Goal: Information Seeking & Learning: Check status

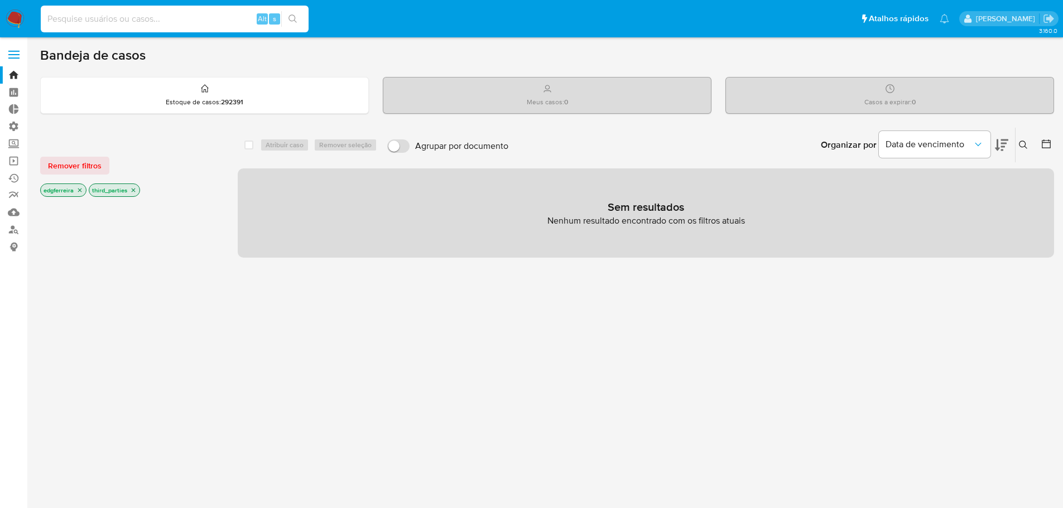
click at [152, 23] on input at bounding box center [175, 19] width 268 height 15
paste input "1182519771"
type input "1182519771"
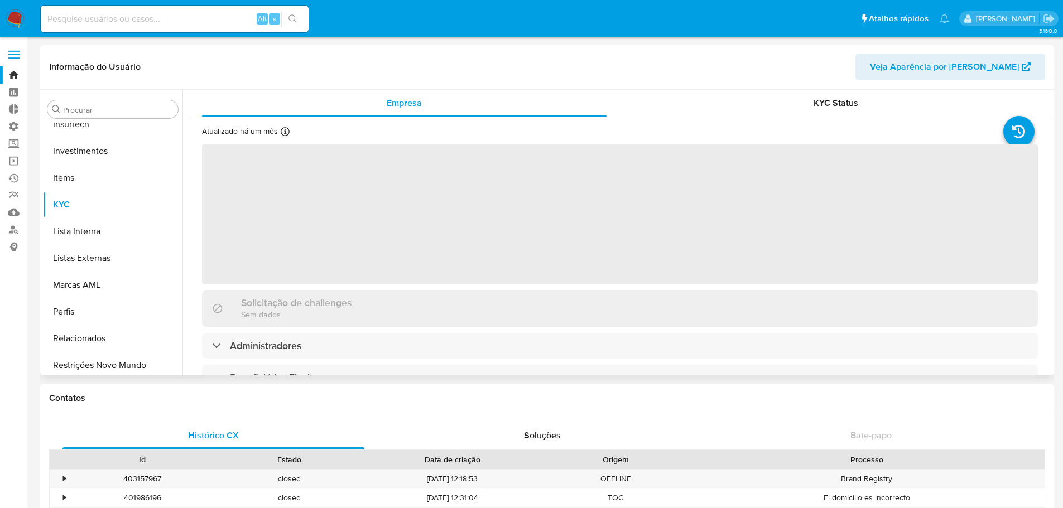
scroll to position [525, 0]
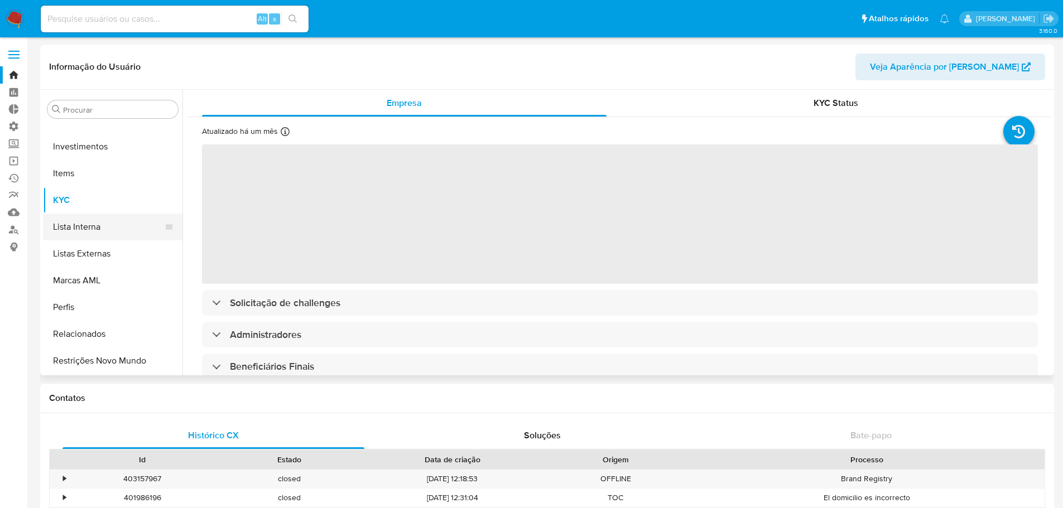
select select "10"
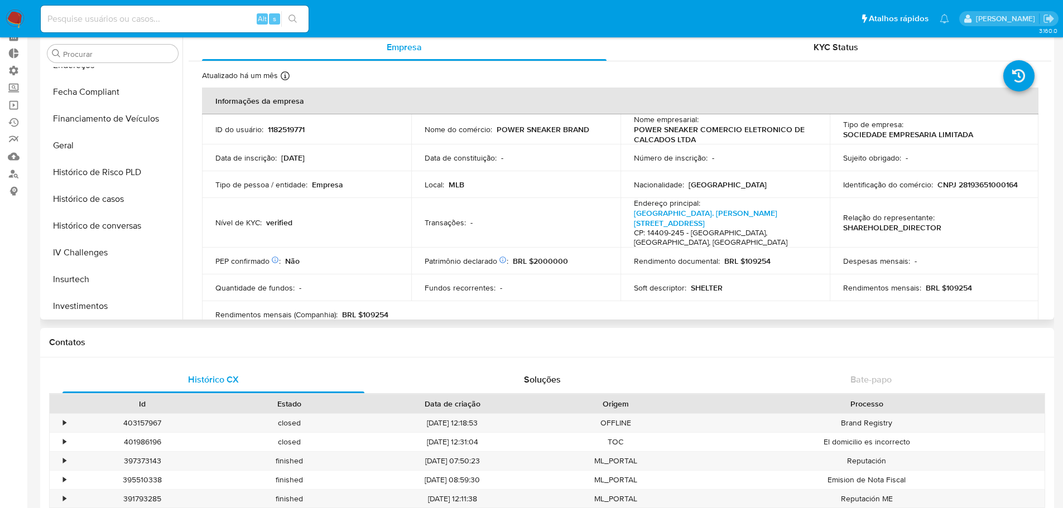
scroll to position [316, 0]
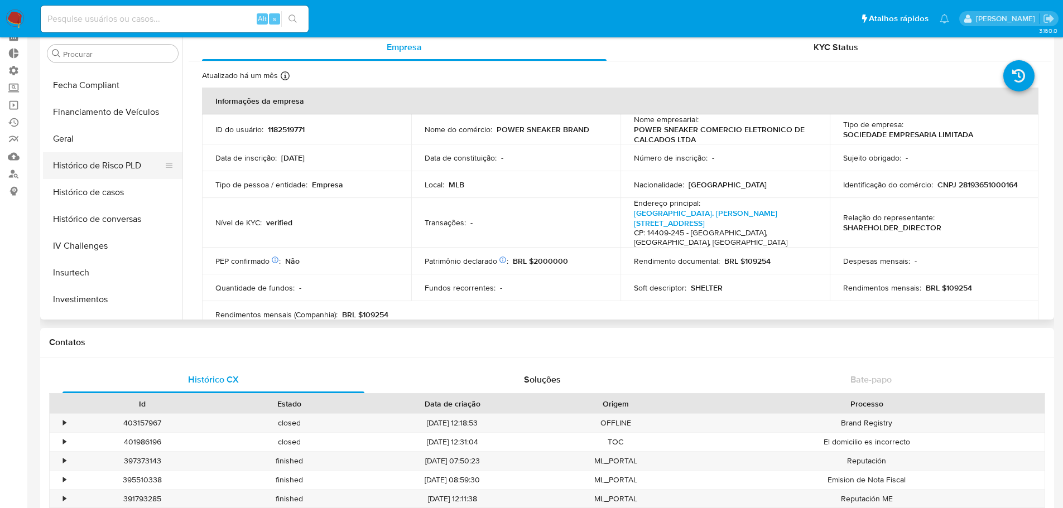
click at [144, 167] on button "Histórico de Risco PLD" at bounding box center [108, 165] width 131 height 27
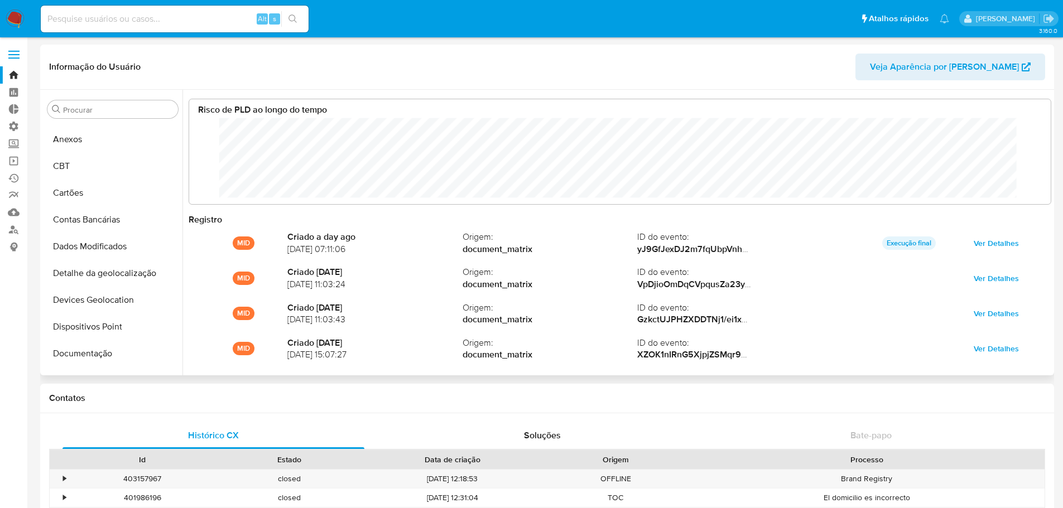
scroll to position [0, 0]
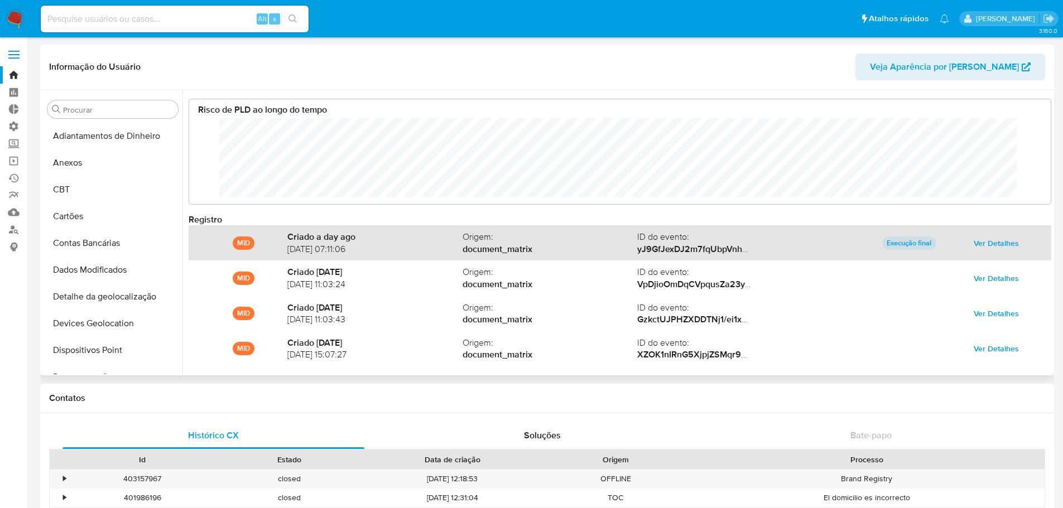
click at [980, 245] on span "Ver Detalhes" at bounding box center [995, 243] width 45 height 16
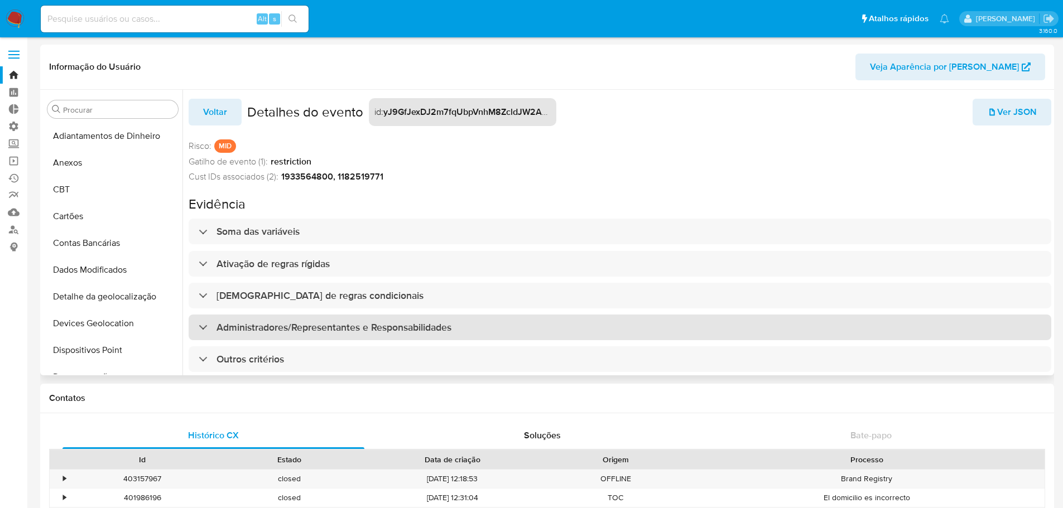
click at [199, 327] on div at bounding box center [199, 327] width 0 height 0
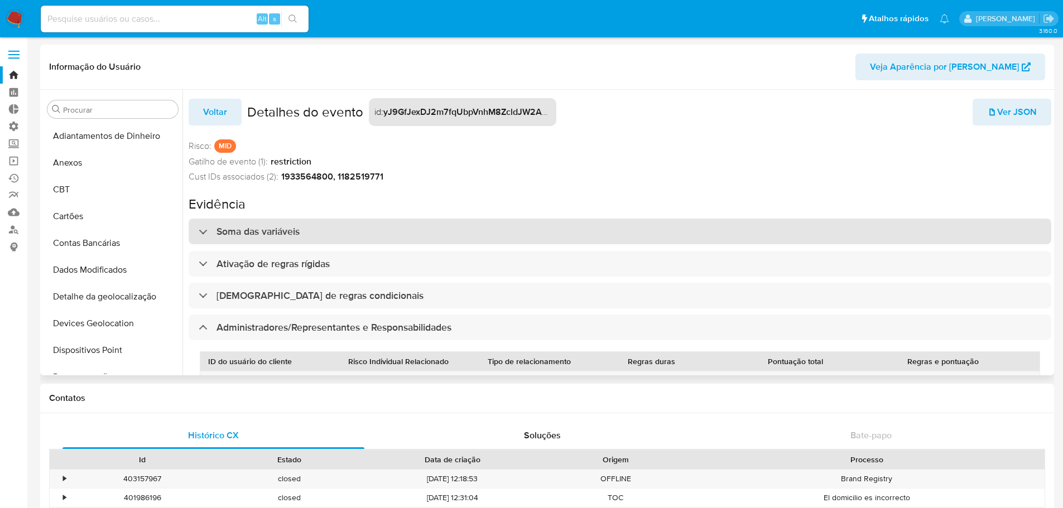
click at [241, 233] on h3 "Soma das variáveis" at bounding box center [257, 231] width 83 height 12
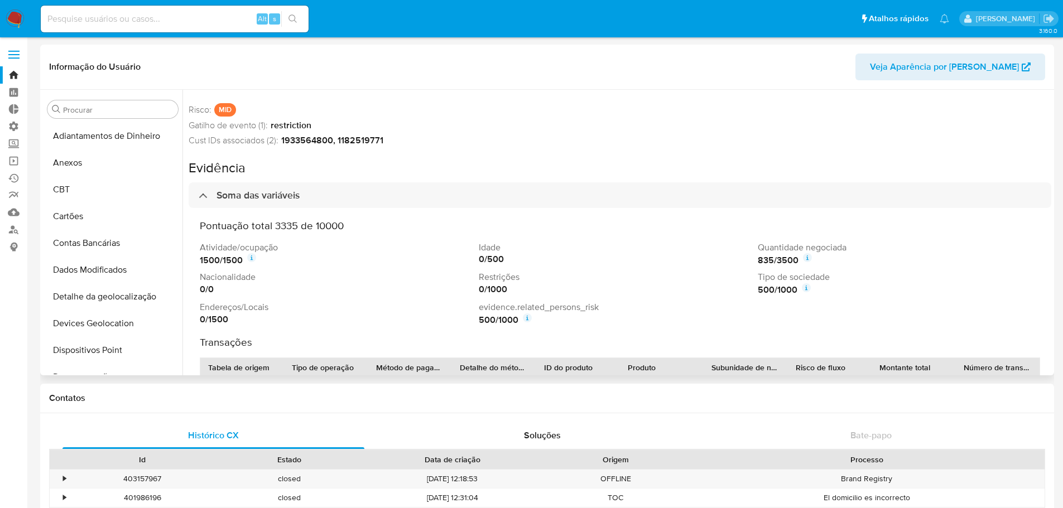
scroll to position [56, 0]
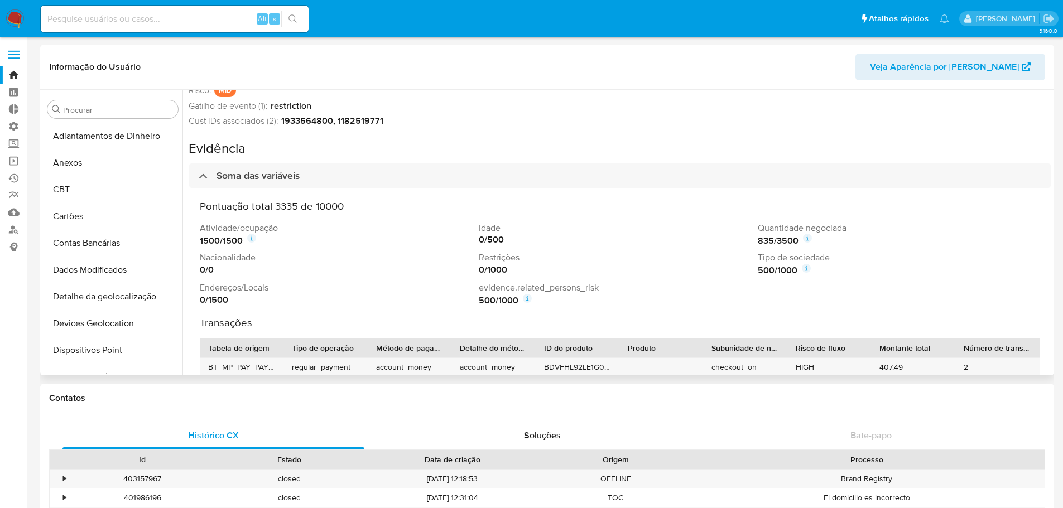
click at [528, 298] on icon at bounding box center [527, 298] width 2 height 3
click at [558, 123] on div "Cust IDs associados (2): 1933564800, 1182519771" at bounding box center [620, 121] width 862 height 12
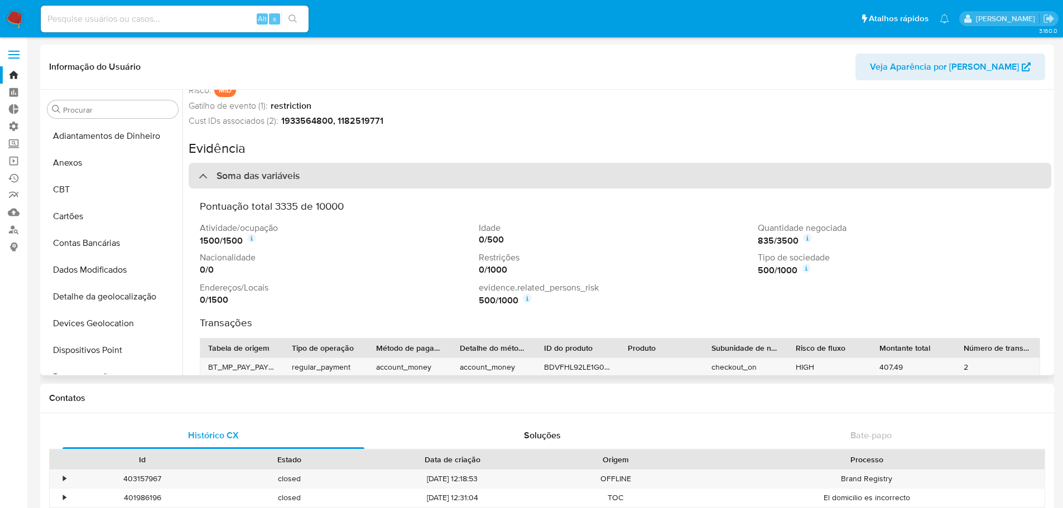
click at [278, 177] on h3 "Soma das variáveis" at bounding box center [257, 176] width 83 height 12
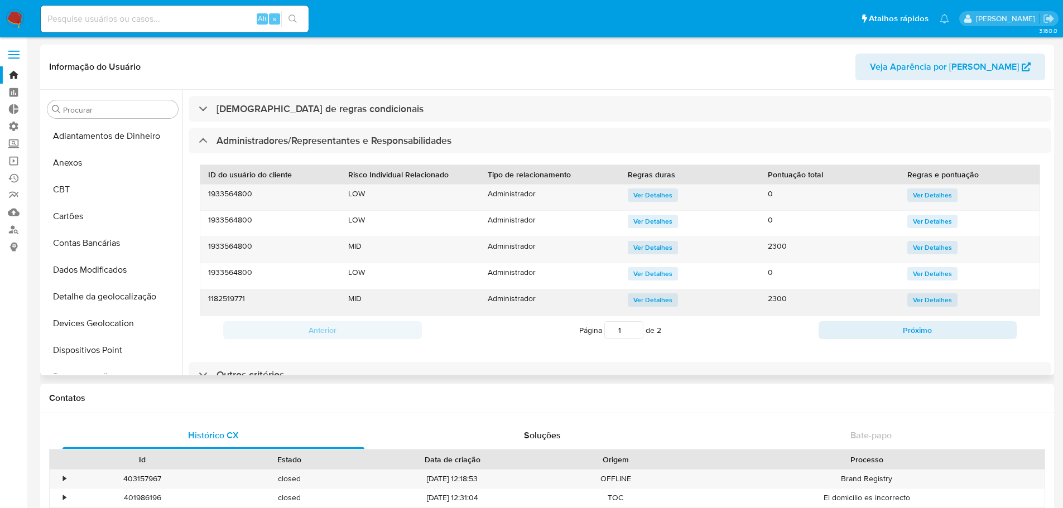
scroll to position [195, 0]
click at [880, 321] on button "Próximo" at bounding box center [917, 330] width 199 height 18
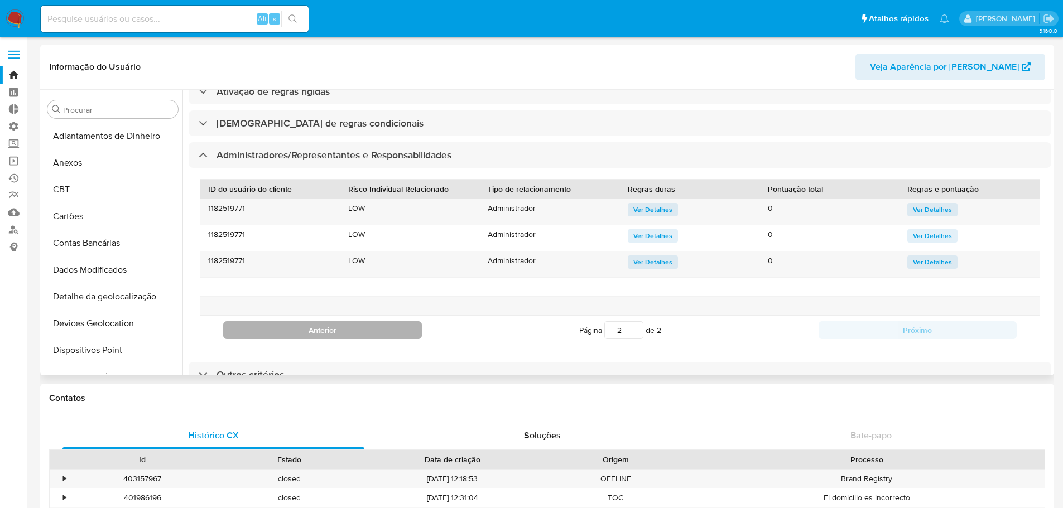
click at [368, 321] on button "Anterior" at bounding box center [322, 330] width 199 height 18
type input "1"
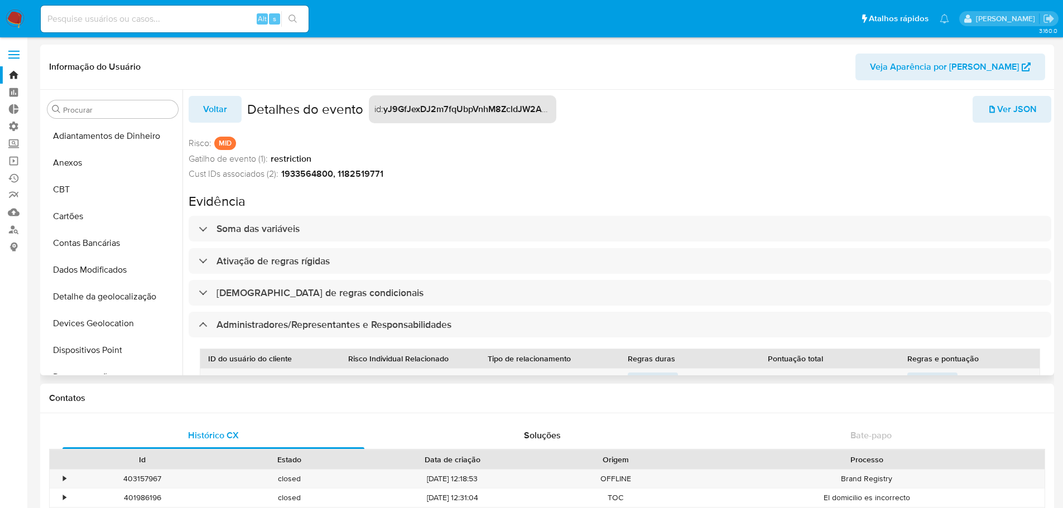
scroll to position [0, 0]
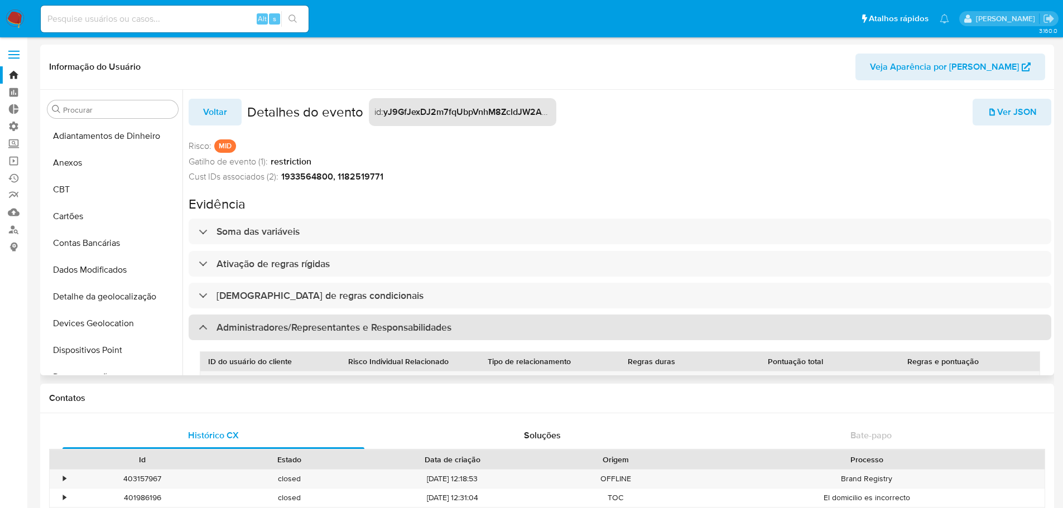
click at [279, 329] on h3 "Administradores/Representantes e Responsabilidades" at bounding box center [333, 327] width 235 height 12
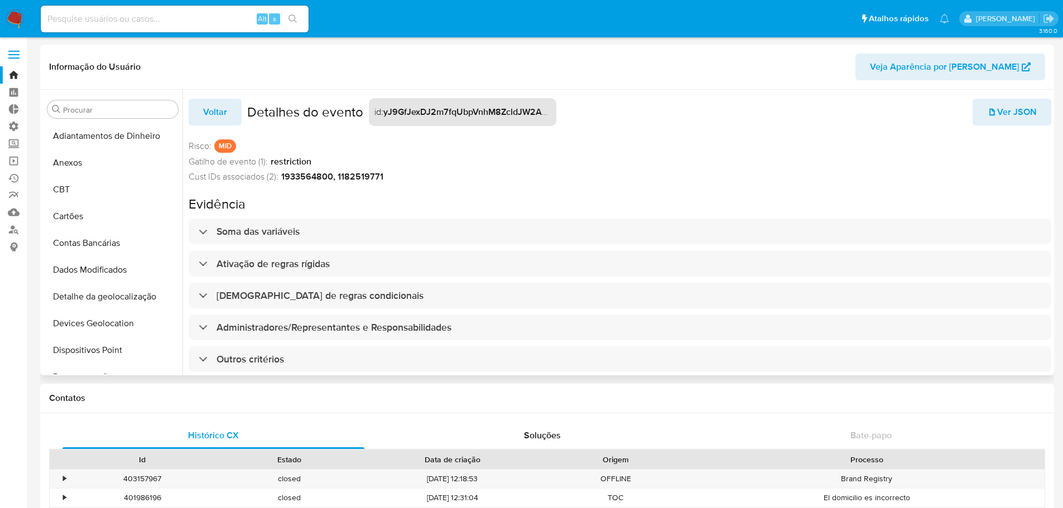
click at [747, 173] on div "Cust IDs associados (2): 1933564800, 1182519771" at bounding box center [620, 177] width 862 height 12
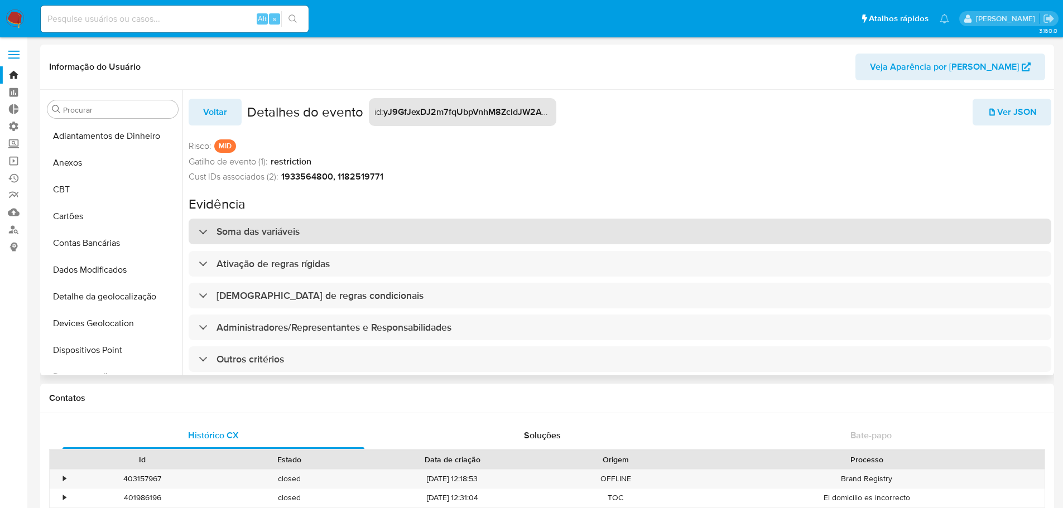
click at [204, 230] on div "Soma das variáveis" at bounding box center [249, 231] width 101 height 12
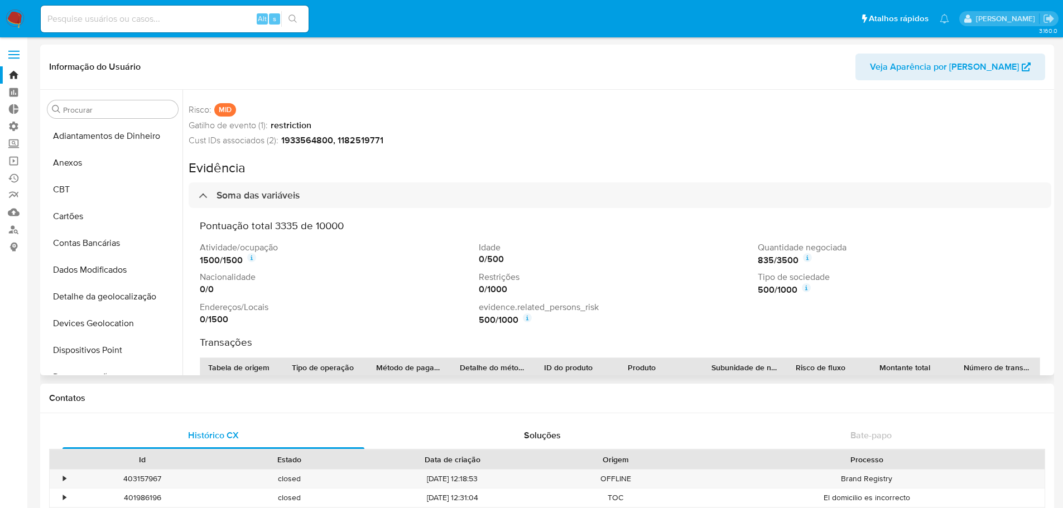
scroll to position [56, 0]
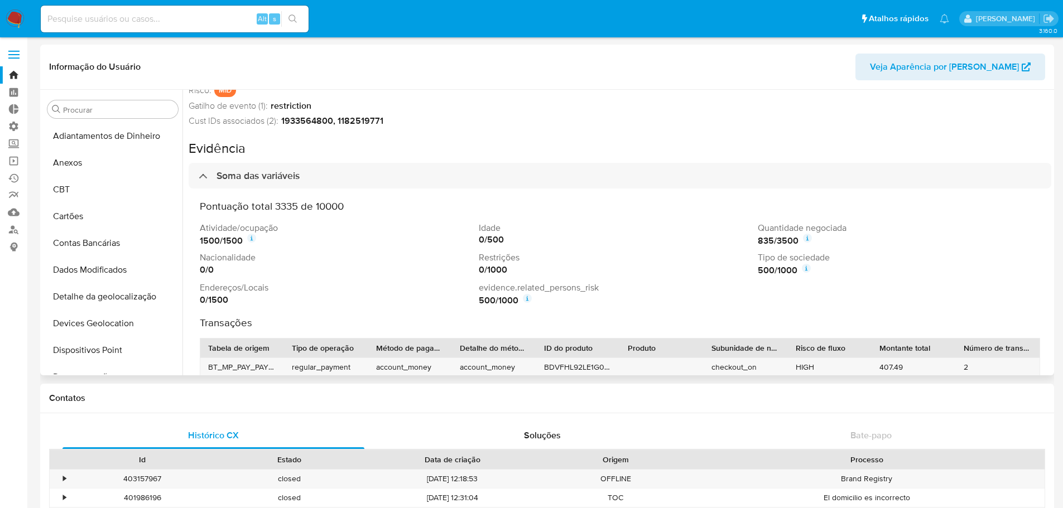
click at [528, 300] on icon at bounding box center [527, 298] width 9 height 9
click at [618, 229] on button "close" at bounding box center [617, 229] width 7 height 7
click at [200, 173] on div "Soma das variáveis" at bounding box center [249, 176] width 101 height 12
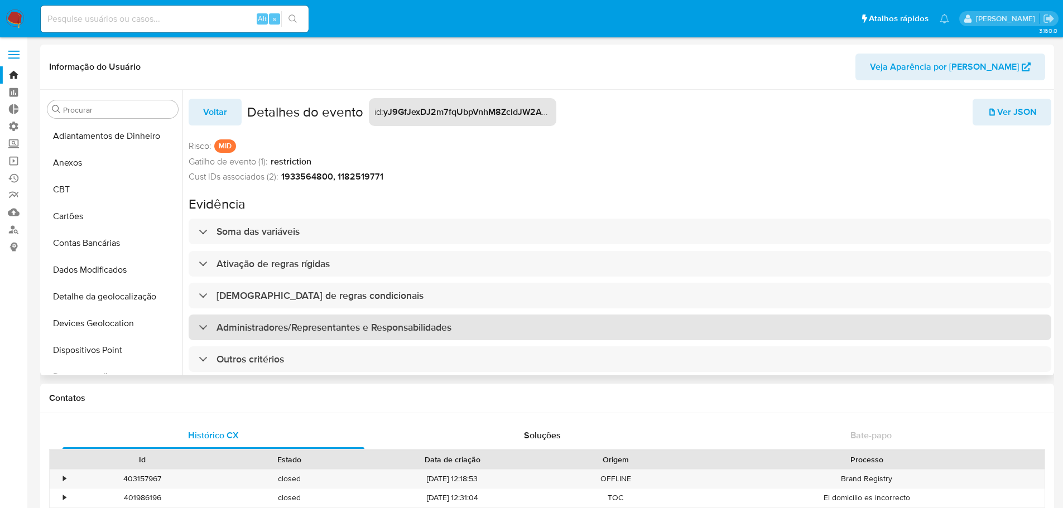
click at [203, 324] on div "Administradores/Representantes e Responsabilidades" at bounding box center [325, 327] width 253 height 12
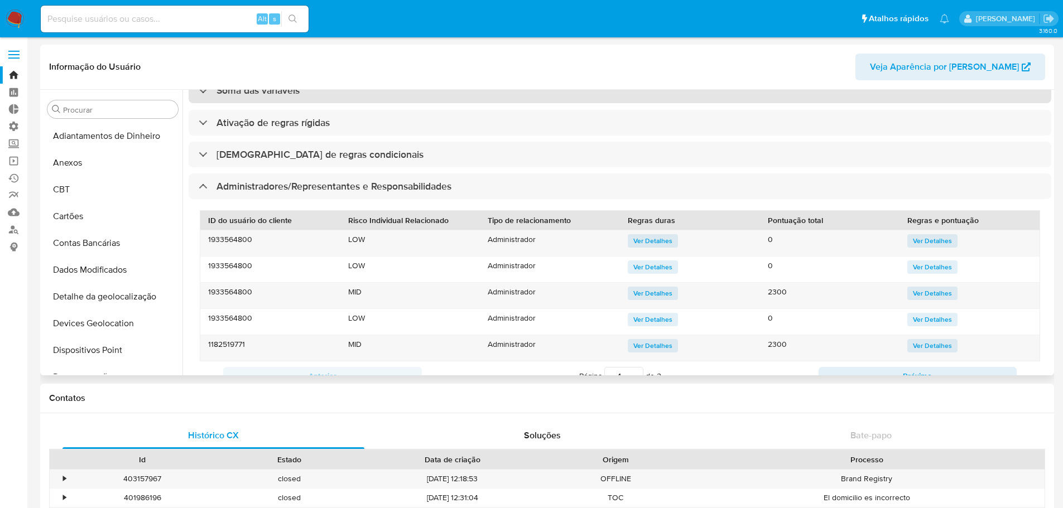
scroll to position [167, 0]
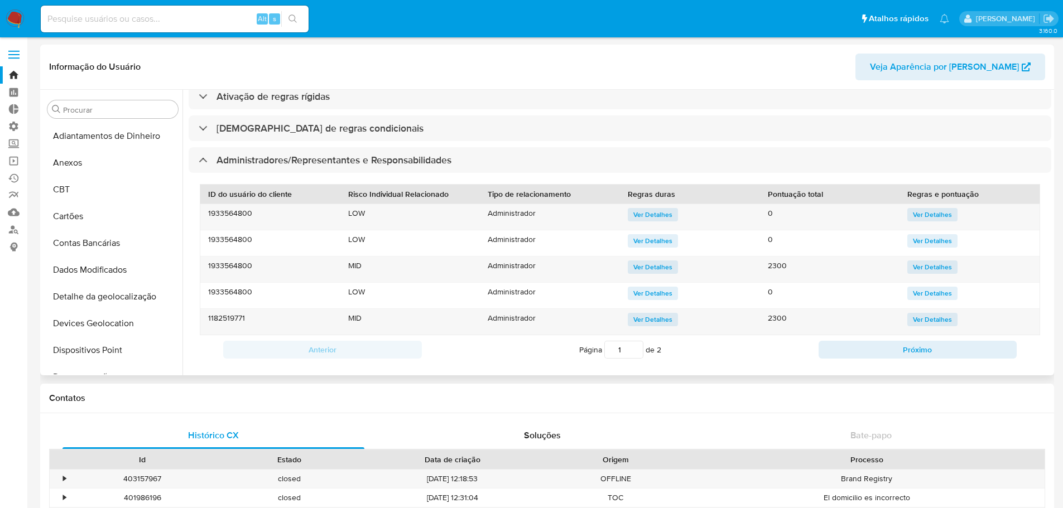
click at [718, 364] on div "ID do usuário do cliente Risco Individual Relacionado Tipo de relacionamento Re…" at bounding box center [620, 274] width 862 height 202
click at [824, 356] on button "Próximo" at bounding box center [917, 350] width 199 height 18
type input "2"
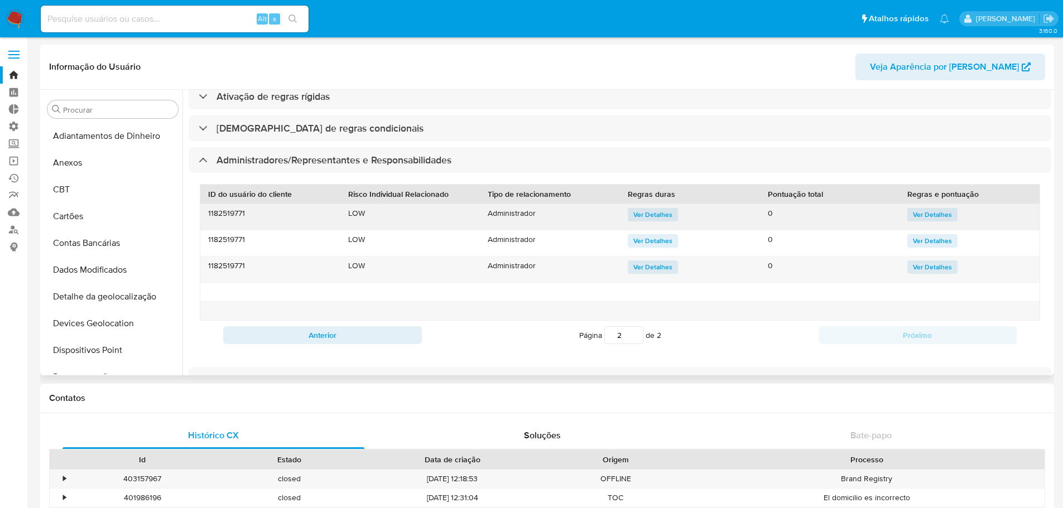
click at [640, 213] on span "Ver Detalhes" at bounding box center [652, 214] width 39 height 11
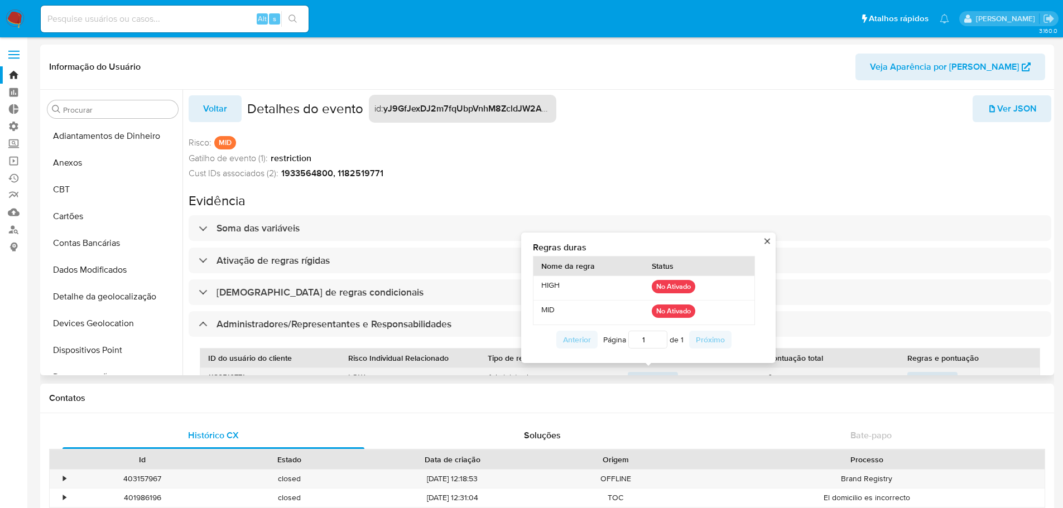
click at [765, 244] on div "Regras duras Nome da regra Status HIGH No Ativado MID No Ativado Anterior Págin…" at bounding box center [648, 298] width 237 height 112
click at [766, 240] on button "close" at bounding box center [766, 241] width 7 height 7
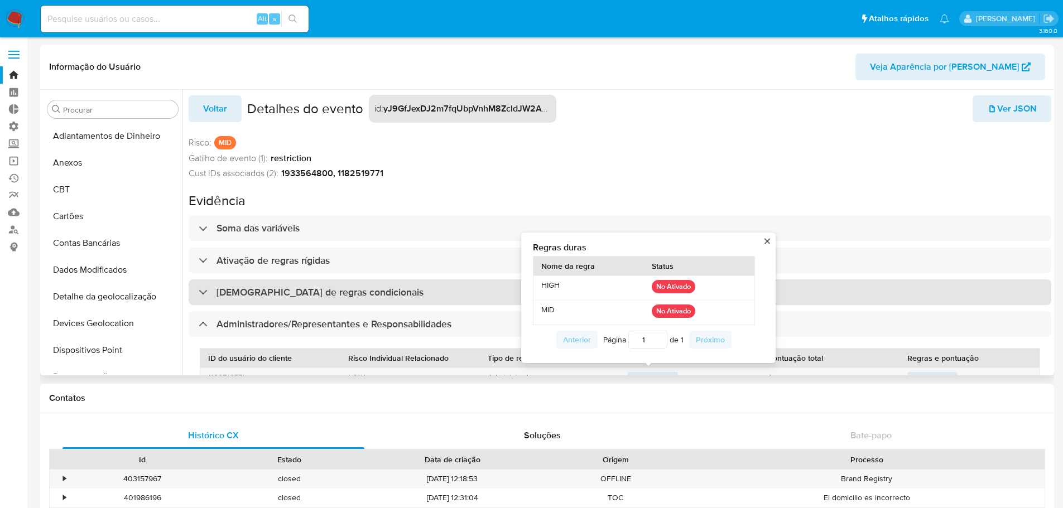
scroll to position [10, 0]
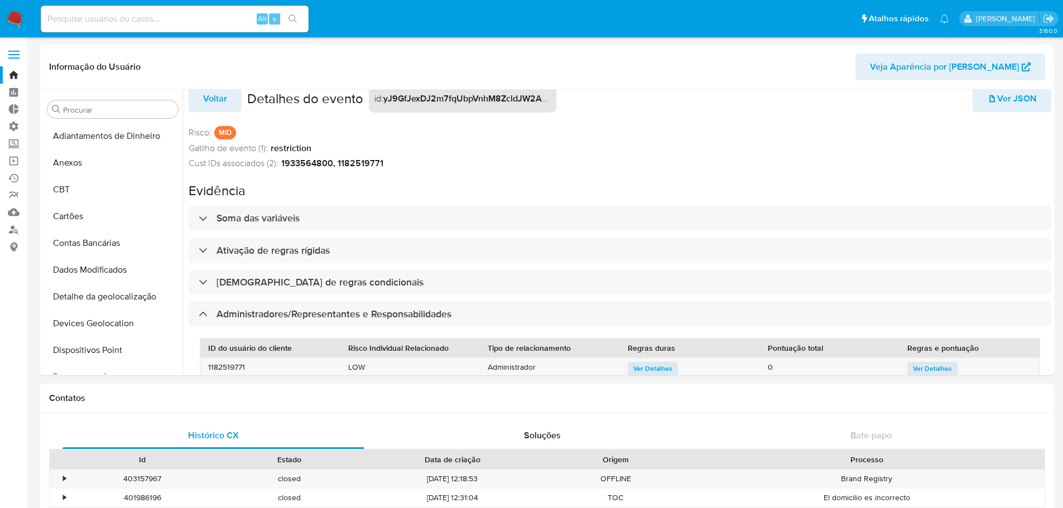
click at [181, 20] on input at bounding box center [175, 19] width 268 height 15
paste input "2510715093"
type input "2510715093"
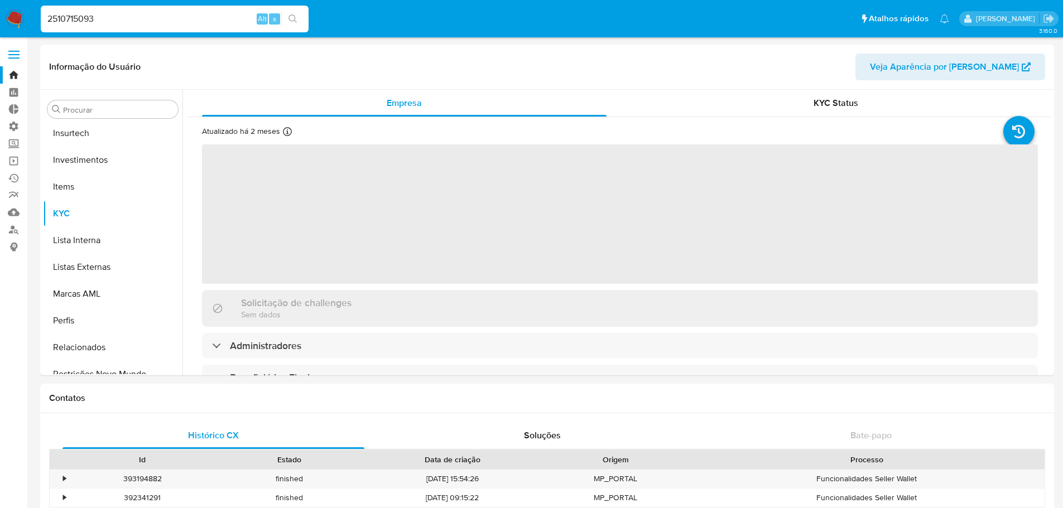
scroll to position [525, 0]
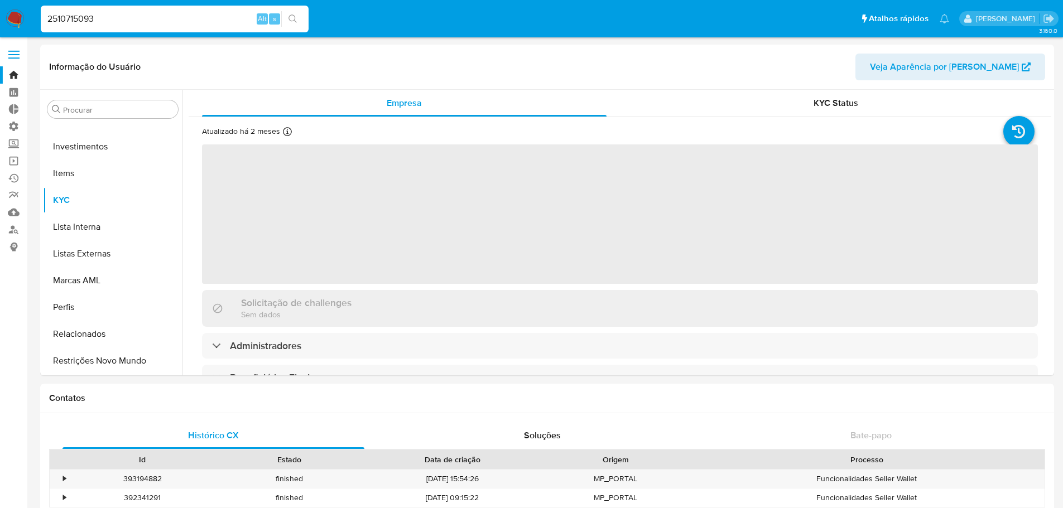
select select "10"
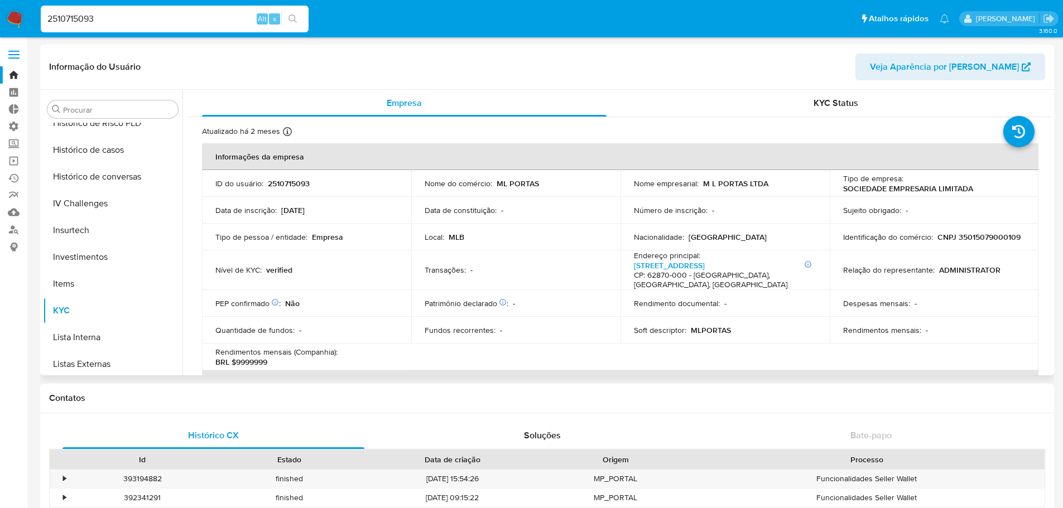
scroll to position [413, 0]
click at [108, 127] on button "Histórico de Risco PLD" at bounding box center [108, 124] width 131 height 27
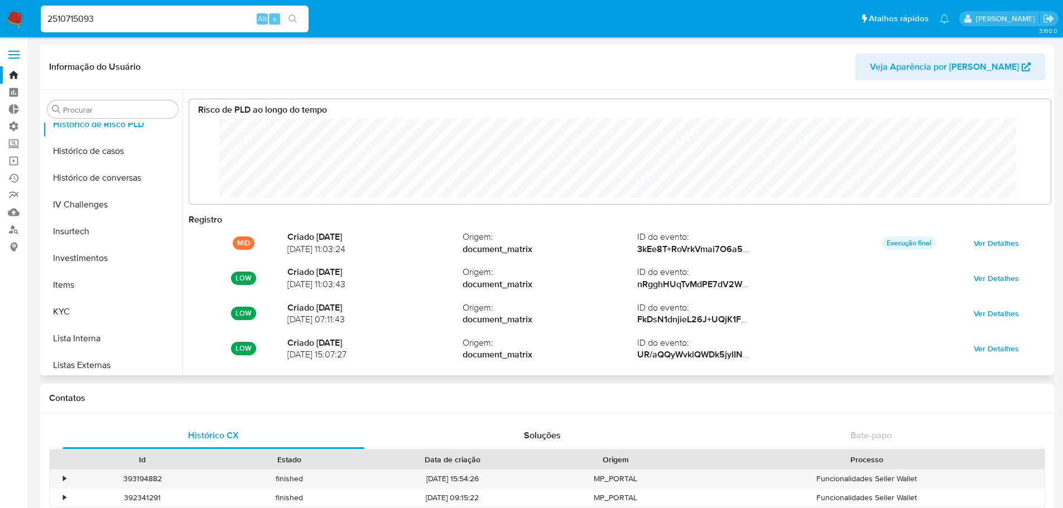
scroll to position [84, 839]
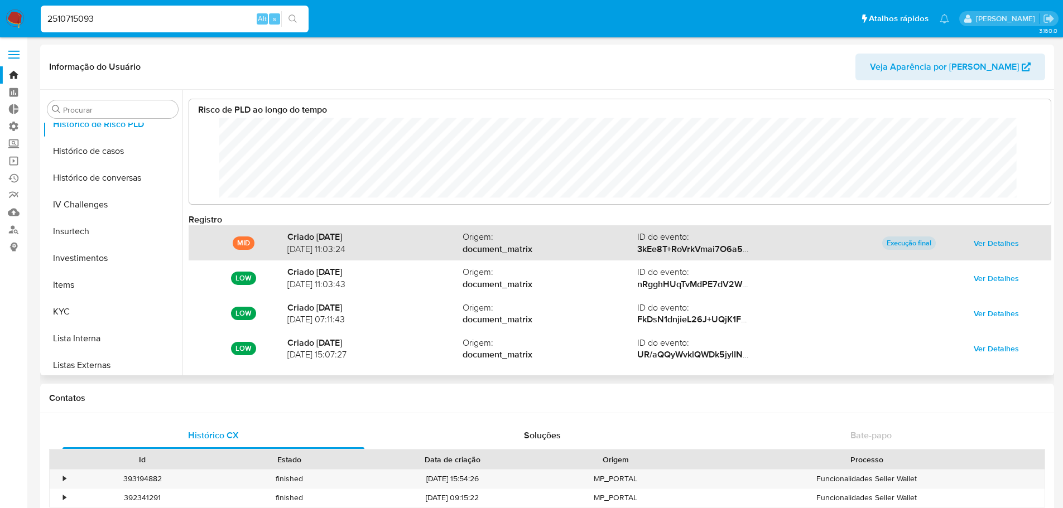
click at [978, 243] on span "Ver Detalhes" at bounding box center [995, 243] width 45 height 16
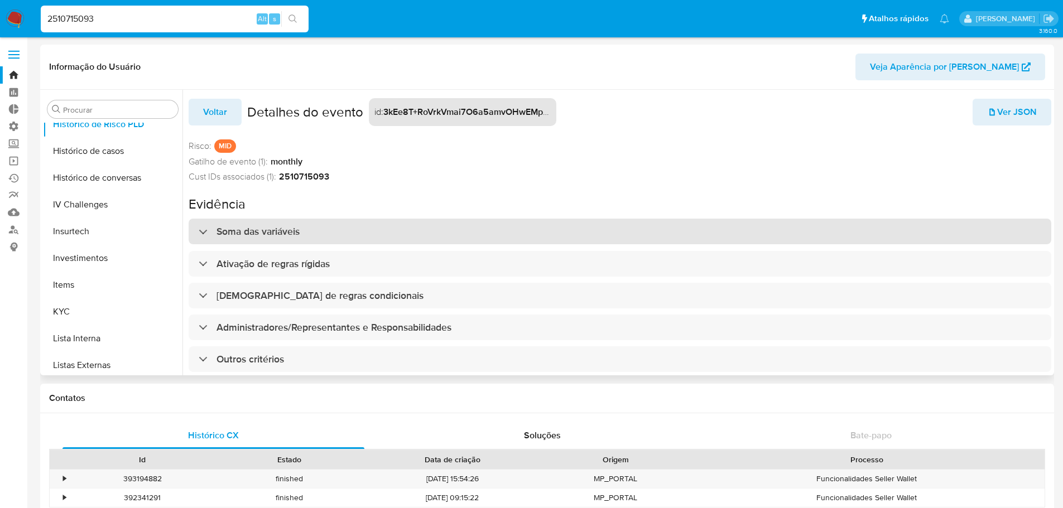
click at [199, 231] on div at bounding box center [199, 231] width 0 height 0
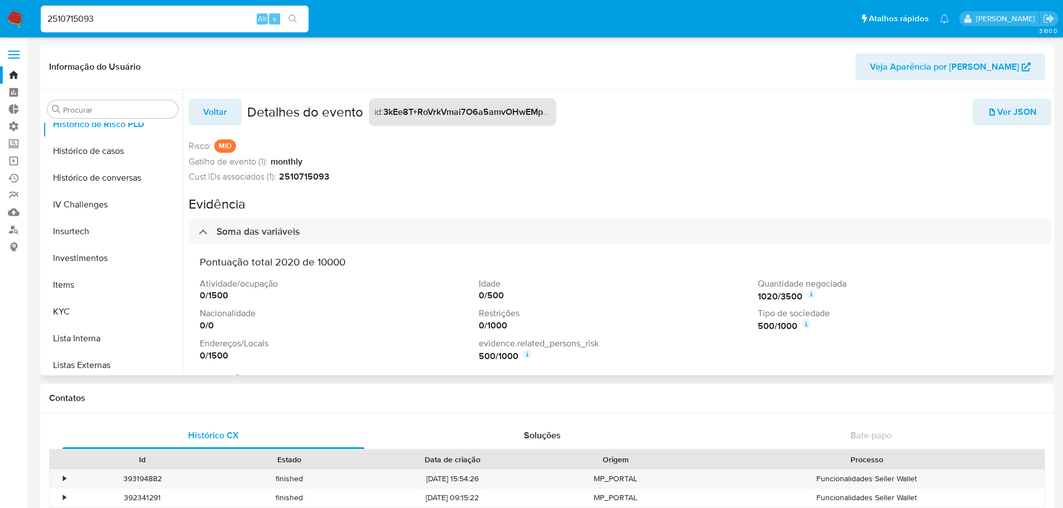
click at [528, 354] on icon at bounding box center [527, 354] width 9 height 9
click at [616, 285] on button "close" at bounding box center [617, 285] width 7 height 7
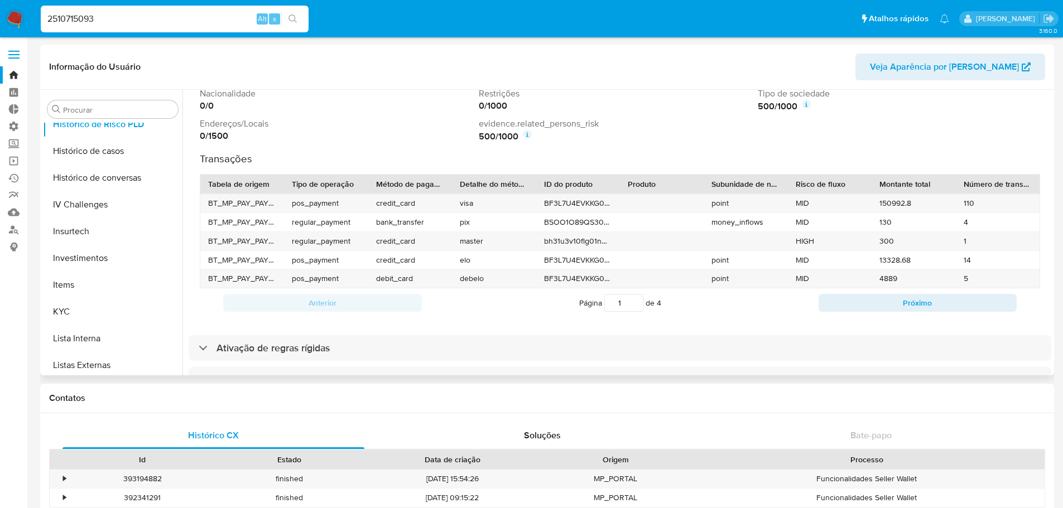
scroll to position [223, 0]
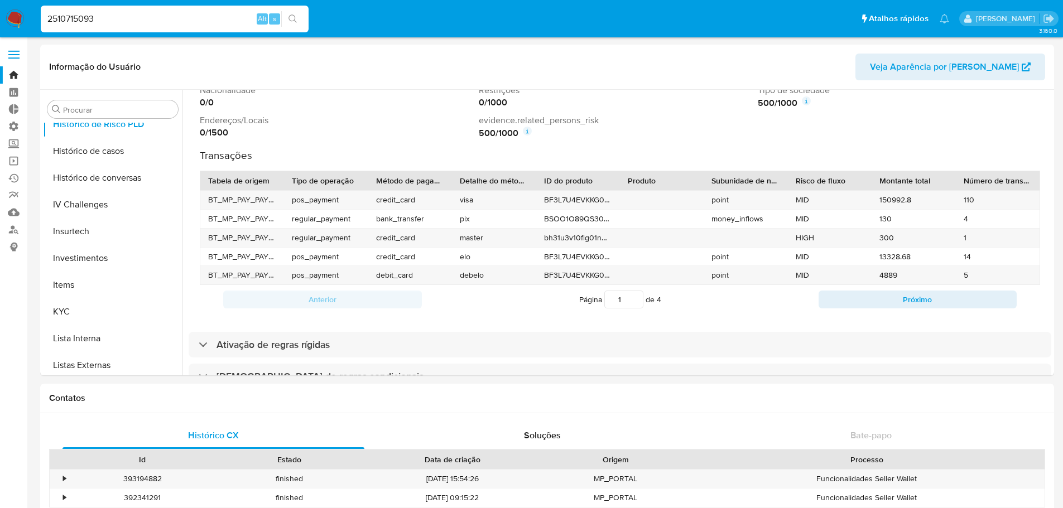
drag, startPoint x: 153, startPoint y: 22, endPoint x: -45, endPoint y: 8, distance: 198.5
paste input "38054010"
type input "2538054010"
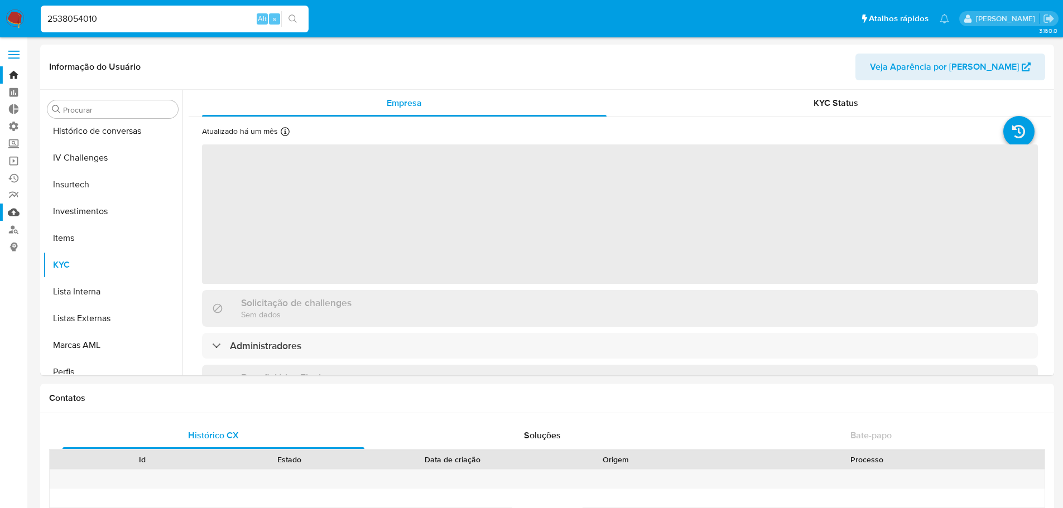
scroll to position [525, 0]
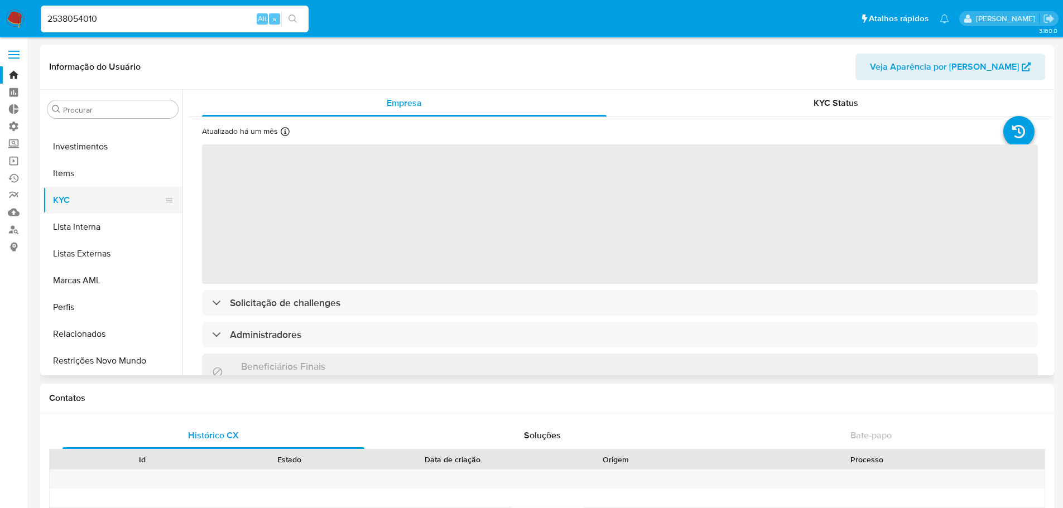
select select "10"
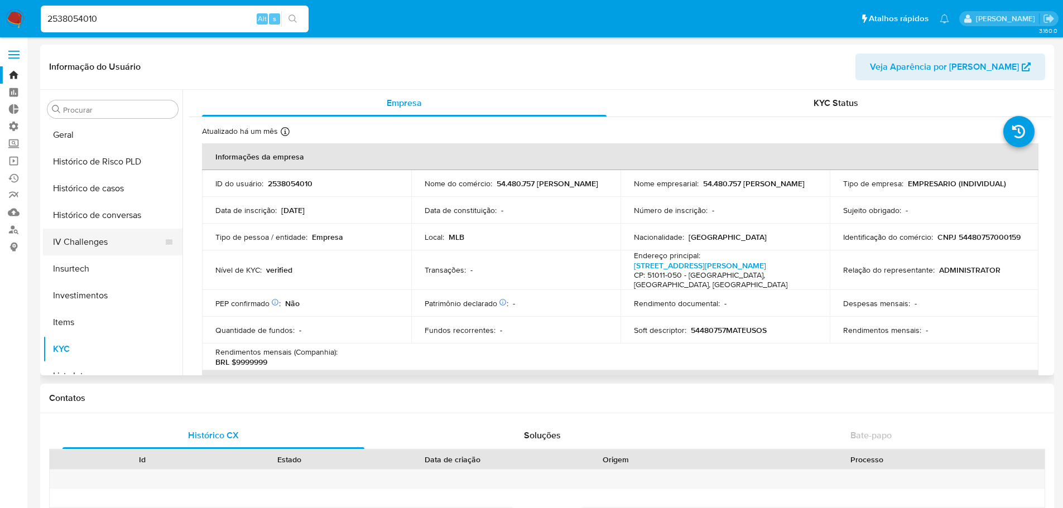
scroll to position [358, 0]
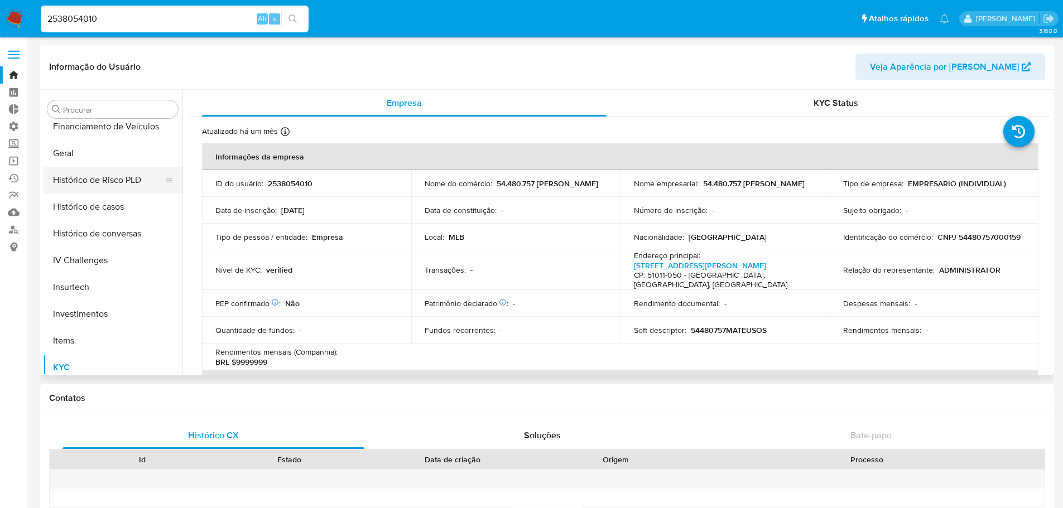
click at [107, 185] on button "Histórico de Risco PLD" at bounding box center [108, 180] width 131 height 27
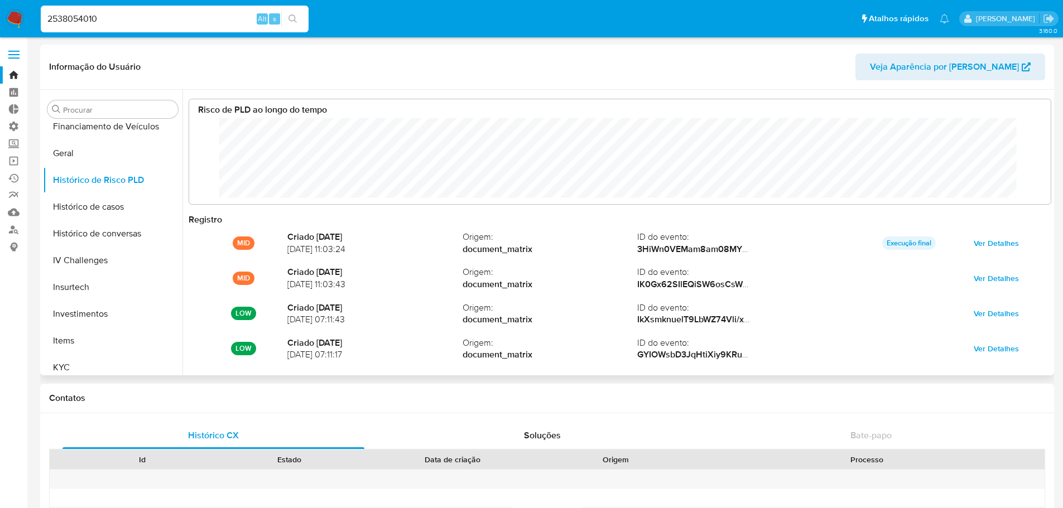
scroll to position [84, 839]
drag, startPoint x: 151, startPoint y: 20, endPoint x: 26, endPoint y: 11, distance: 125.3
click at [26, 11] on nav "Pausado Ver notificaciones 2538054010 Alt s Atalhos rápidos Presiona las siguie…" at bounding box center [531, 18] width 1063 height 37
paste input "9147815"
type input "2591478150"
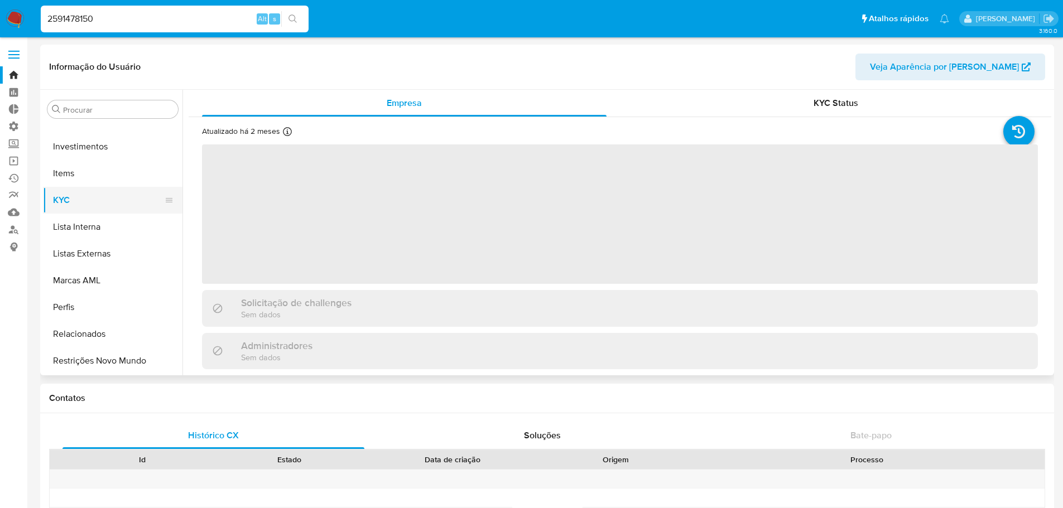
select select "10"
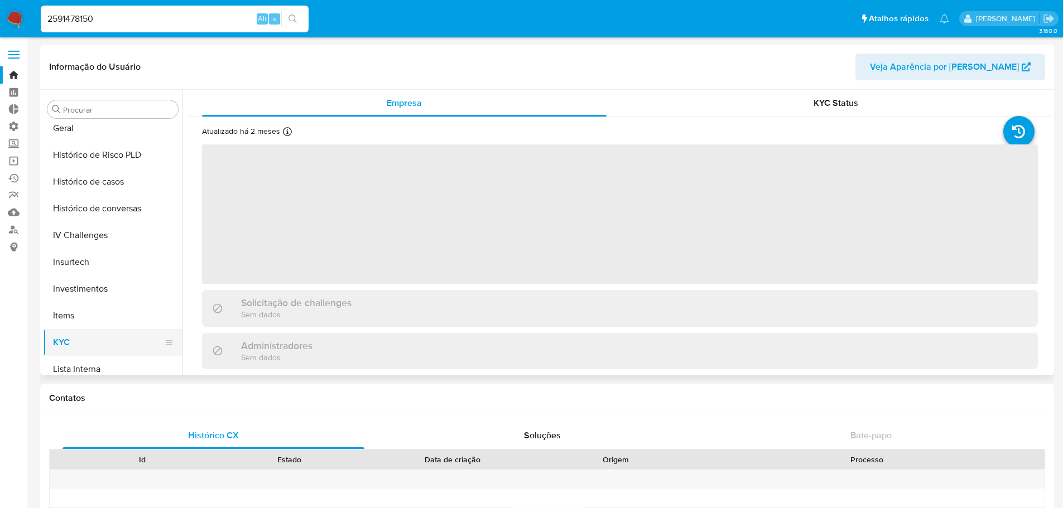
scroll to position [358, 0]
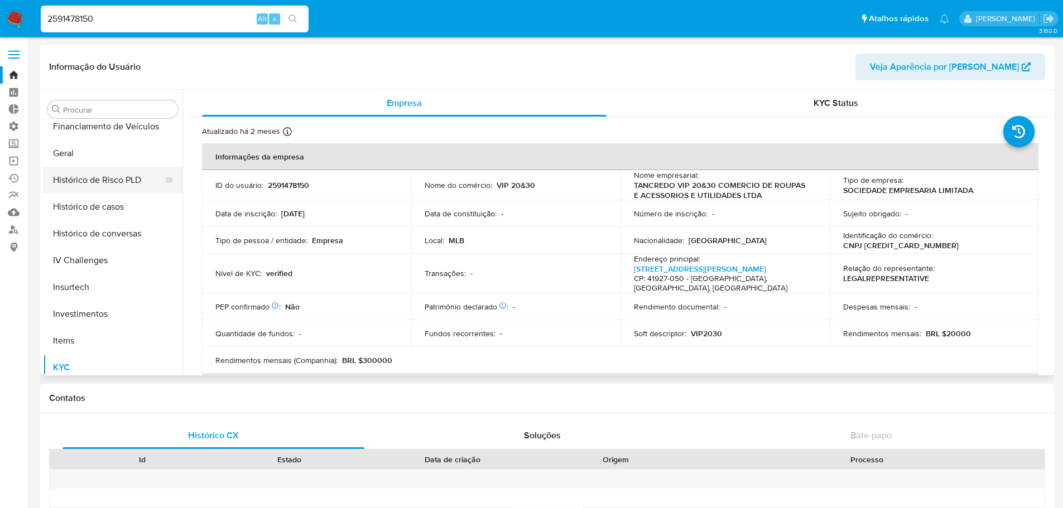
click at [92, 173] on button "Histórico de Risco PLD" at bounding box center [108, 180] width 131 height 27
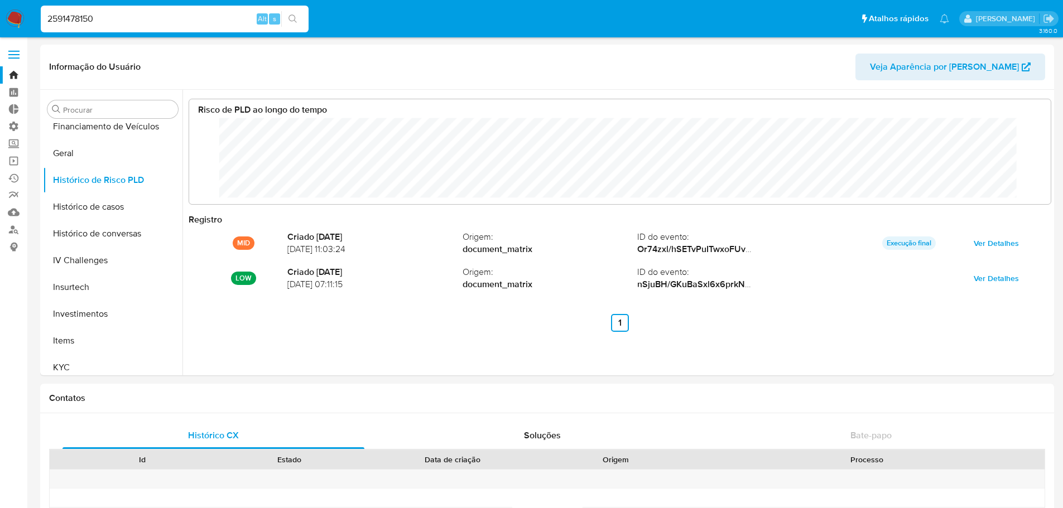
scroll to position [84, 839]
drag, startPoint x: 178, startPoint y: 24, endPoint x: -25, endPoint y: -2, distance: 204.2
paste input "58661509"
type input "2558661509"
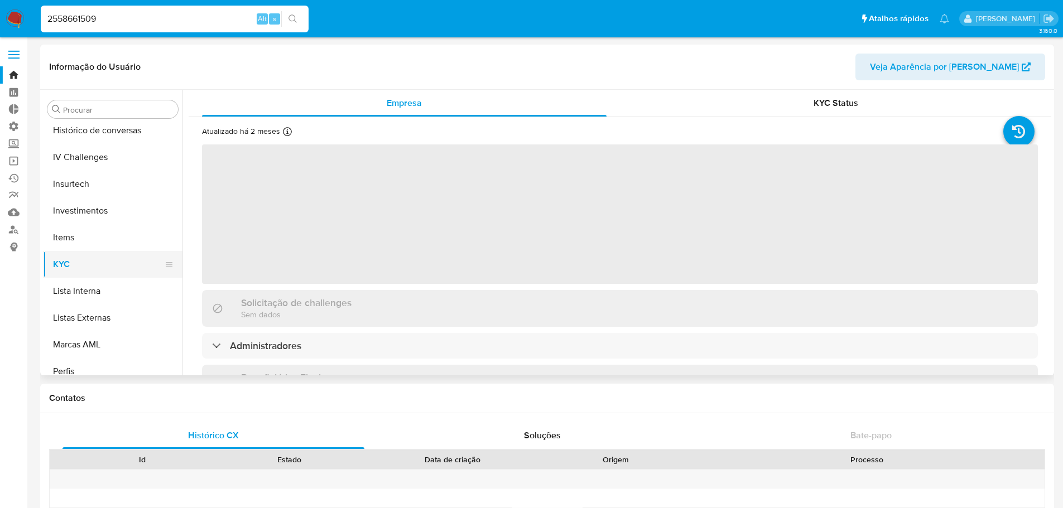
scroll to position [358, 0]
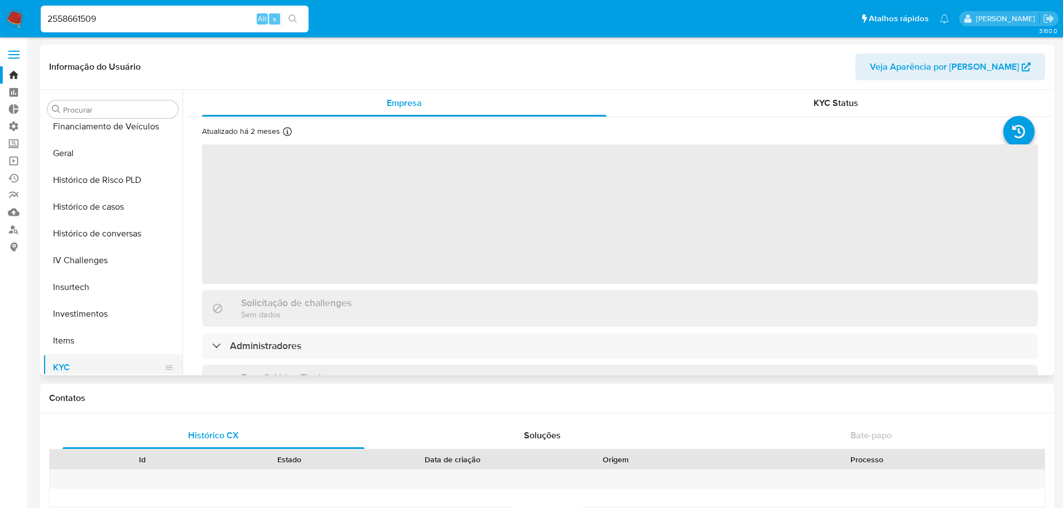
select select "10"
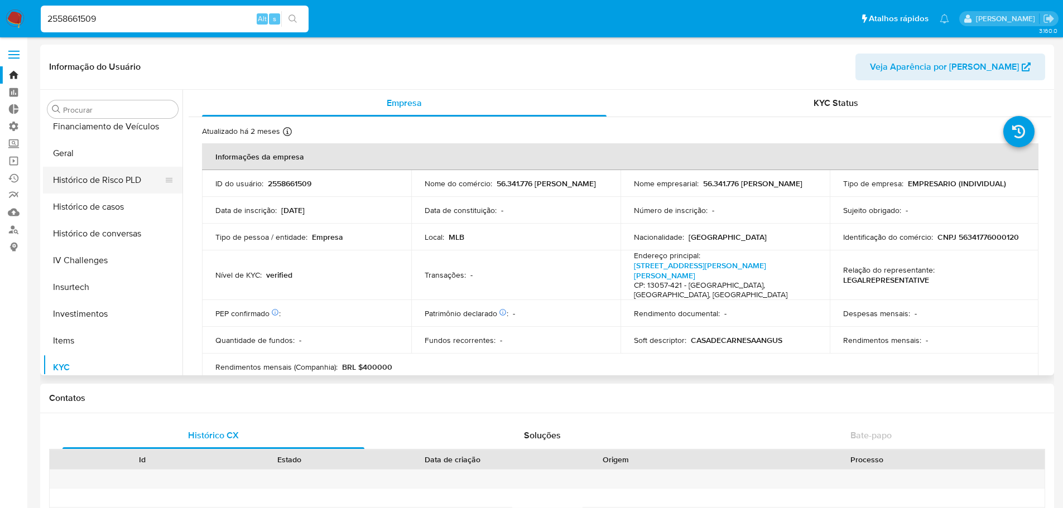
click at [102, 177] on button "Histórico de Risco PLD" at bounding box center [108, 180] width 131 height 27
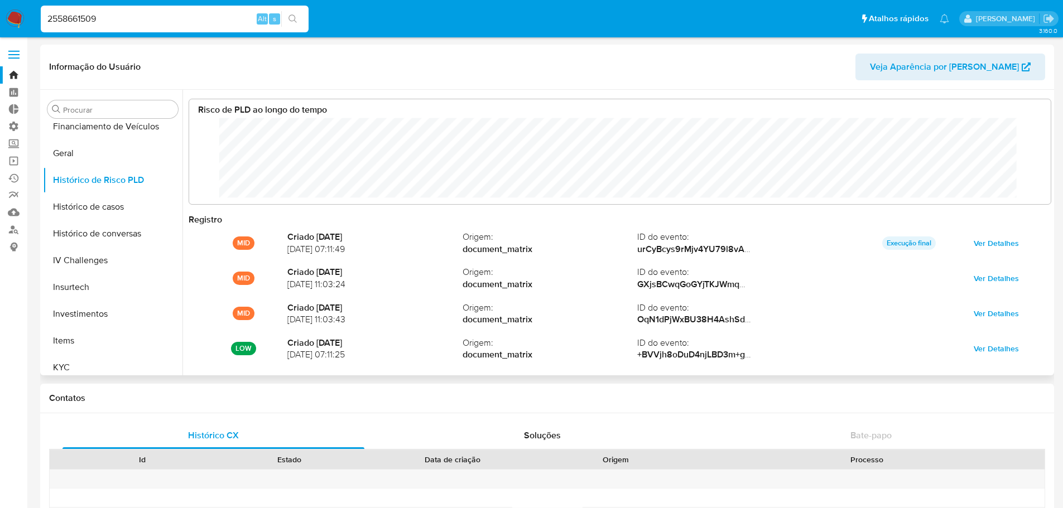
scroll to position [84, 839]
drag, startPoint x: 160, startPoint y: 21, endPoint x: 22, endPoint y: 17, distance: 137.9
click at [22, 17] on nav "Pausado Ver notificaciones 2558661509 Alt s Atalhos rápidos Presiona las siguie…" at bounding box center [531, 18] width 1063 height 37
paste input "395588284"
type input "2395588284"
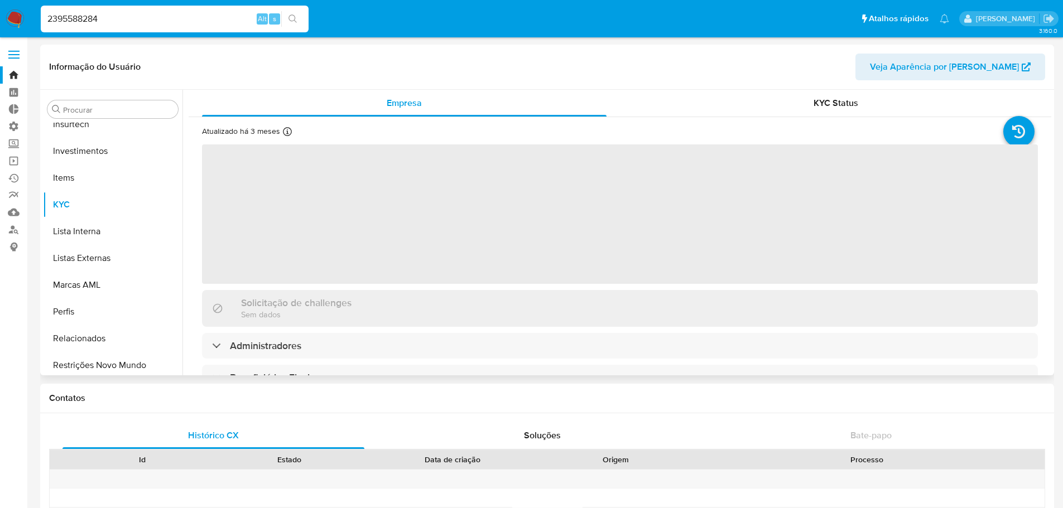
scroll to position [525, 0]
select select "10"
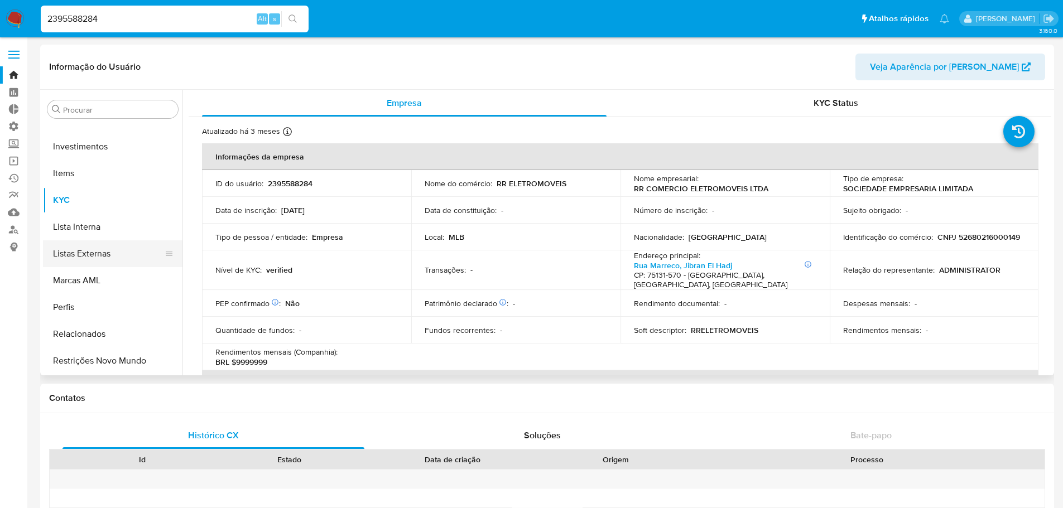
scroll to position [358, 0]
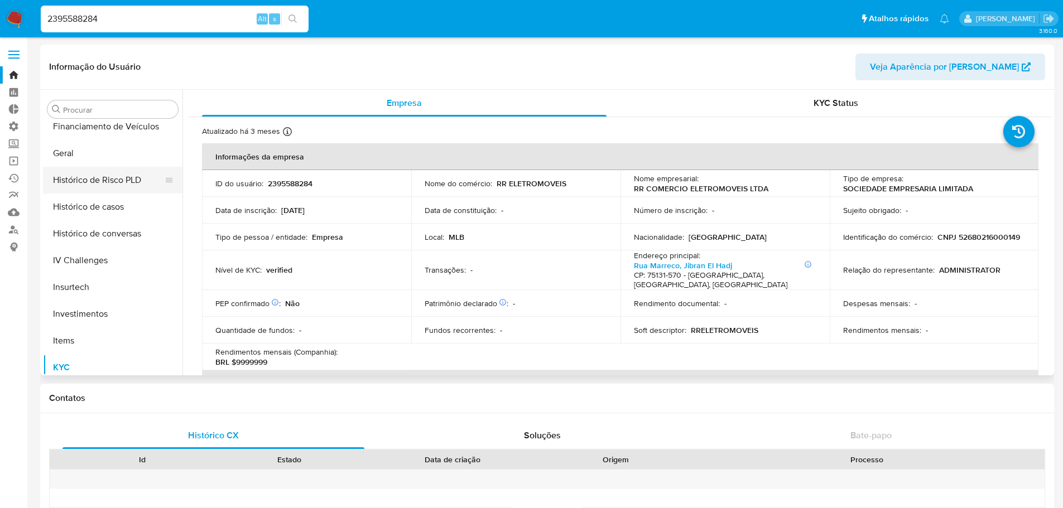
click at [103, 175] on button "Histórico de Risco PLD" at bounding box center [108, 180] width 131 height 27
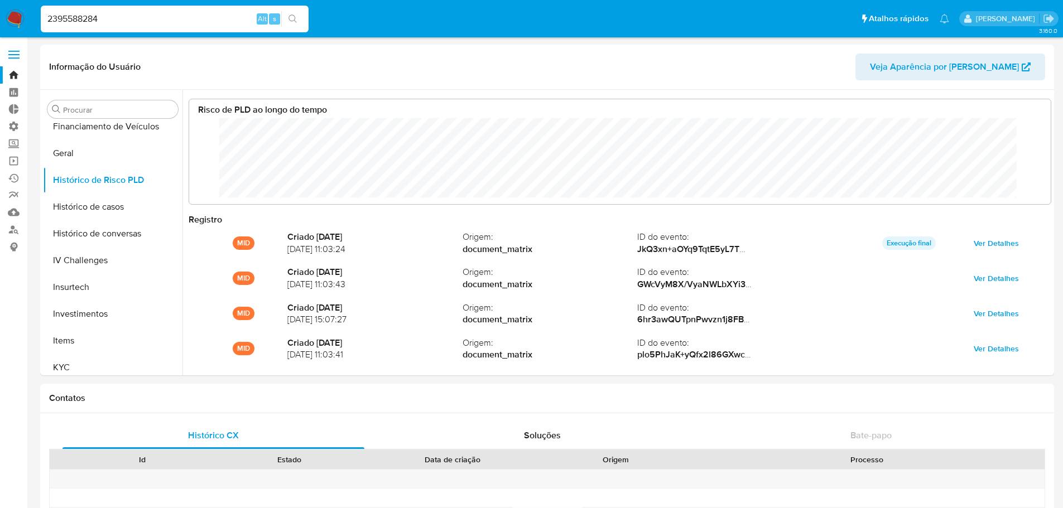
scroll to position [84, 839]
drag, startPoint x: 131, startPoint y: 22, endPoint x: 45, endPoint y: 8, distance: 87.7
click at [45, 8] on div "2395588284 Alt s" at bounding box center [175, 19] width 268 height 27
paste input "19637586"
type input "196375864"
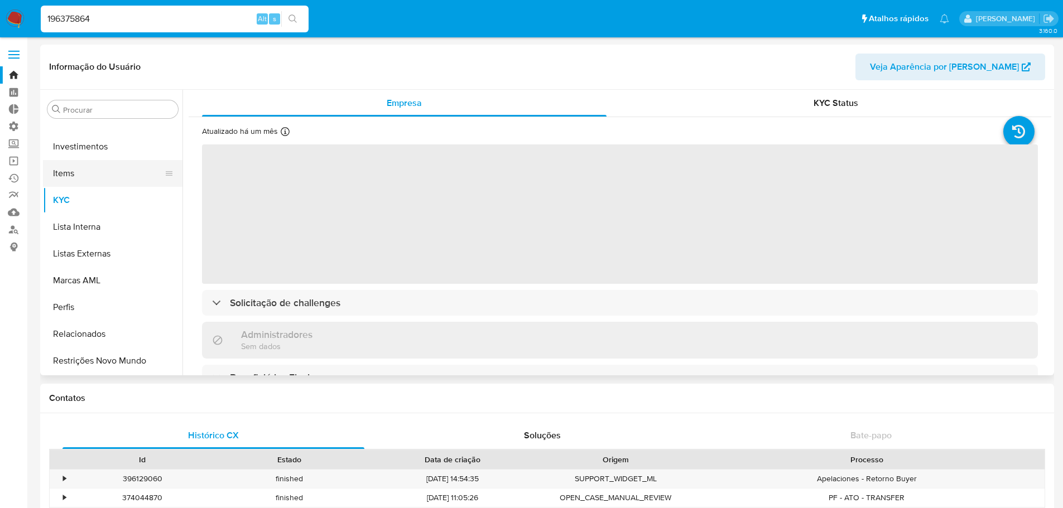
select select "10"
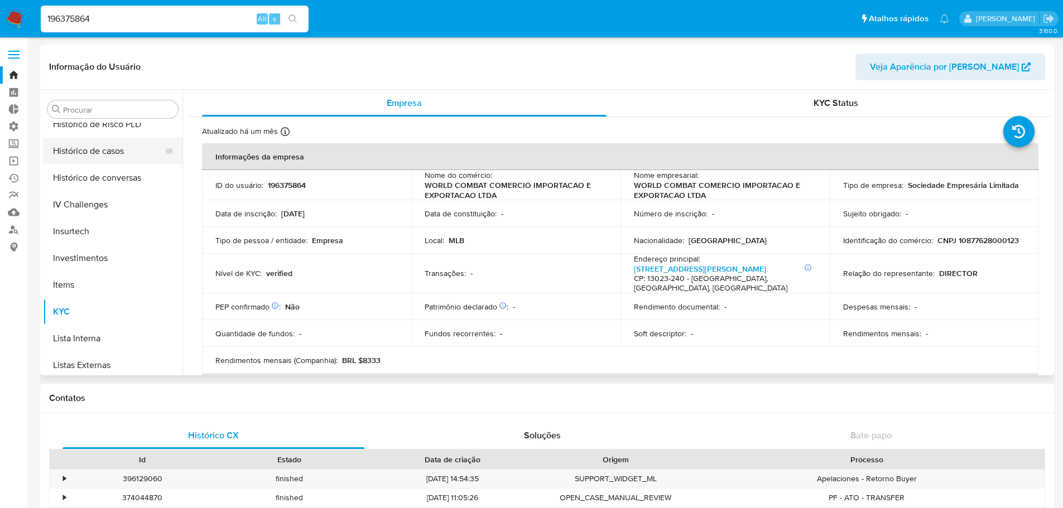
click at [95, 151] on button "Histórico de casos" at bounding box center [108, 151] width 131 height 27
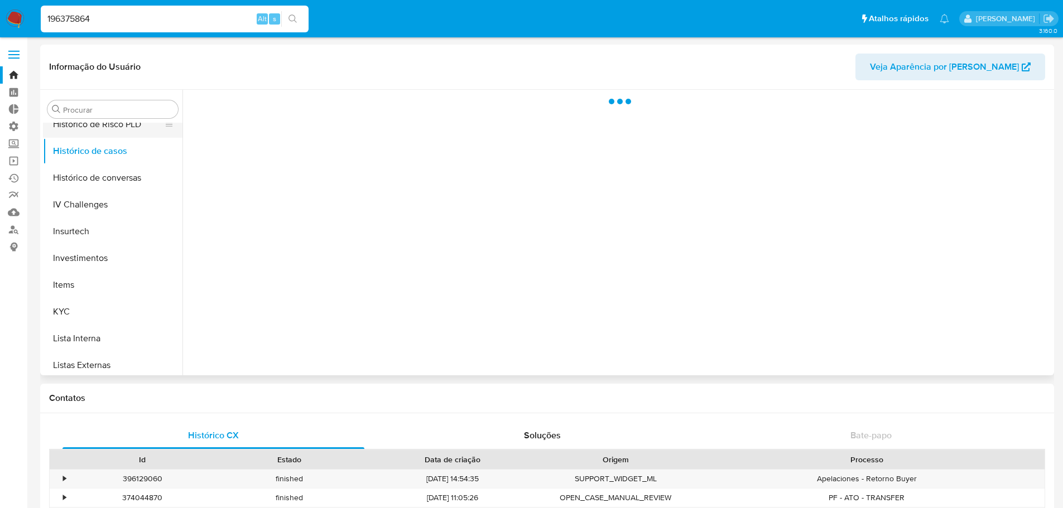
click at [97, 129] on button "Histórico de Risco PLD" at bounding box center [108, 124] width 131 height 27
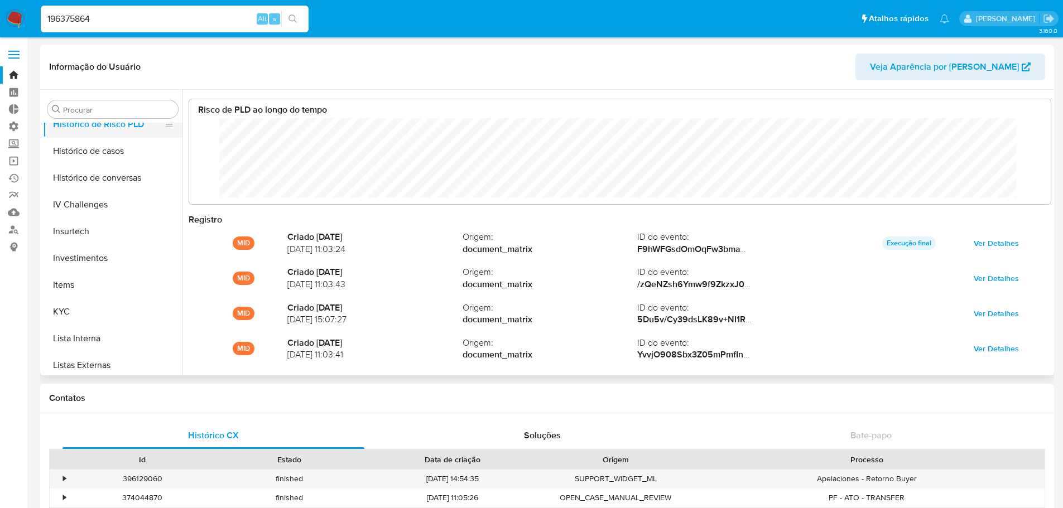
scroll to position [84, 839]
drag, startPoint x: 234, startPoint y: 22, endPoint x: -49, endPoint y: 22, distance: 283.4
paste input "242518455"
type input "2425184554"
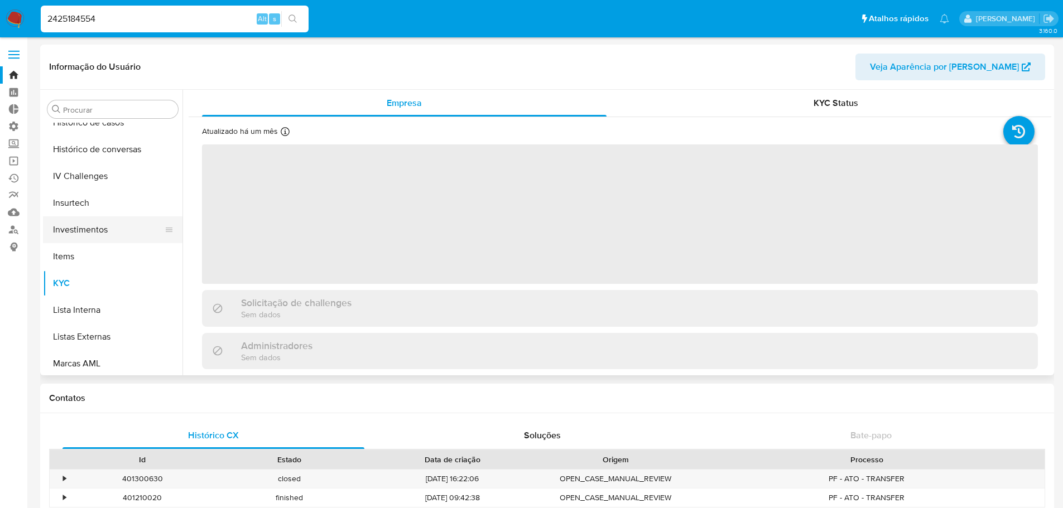
select select "10"
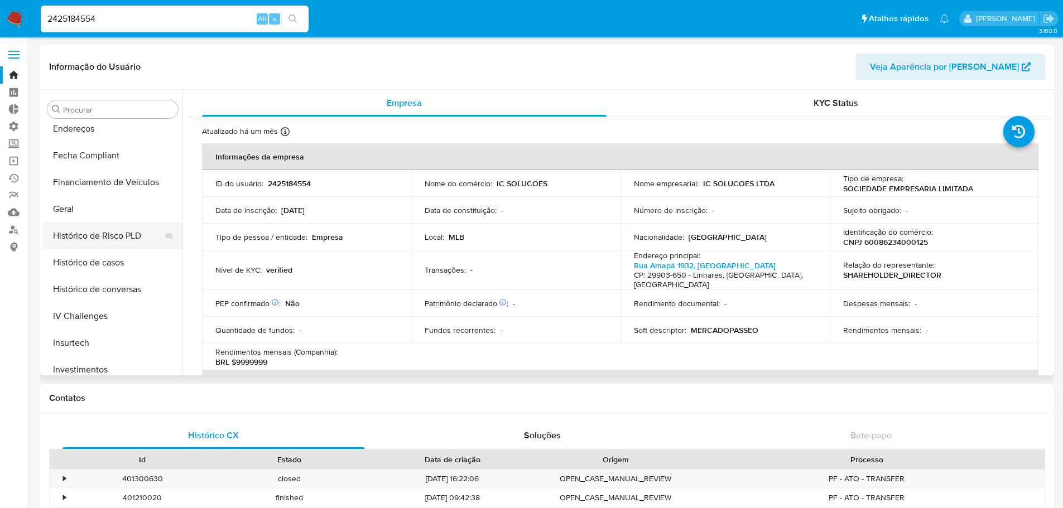
click at [91, 233] on button "Histórico de Risco PLD" at bounding box center [108, 236] width 131 height 27
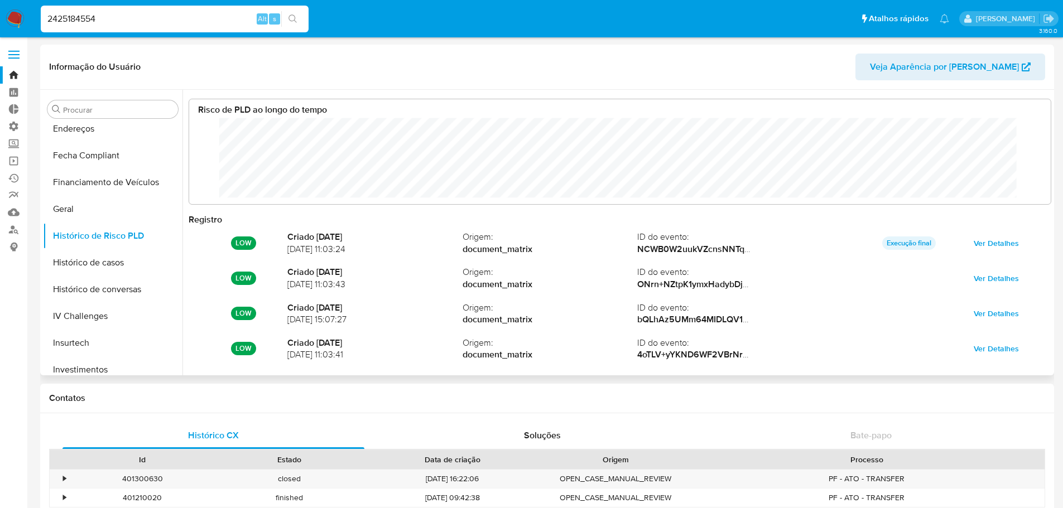
scroll to position [84, 839]
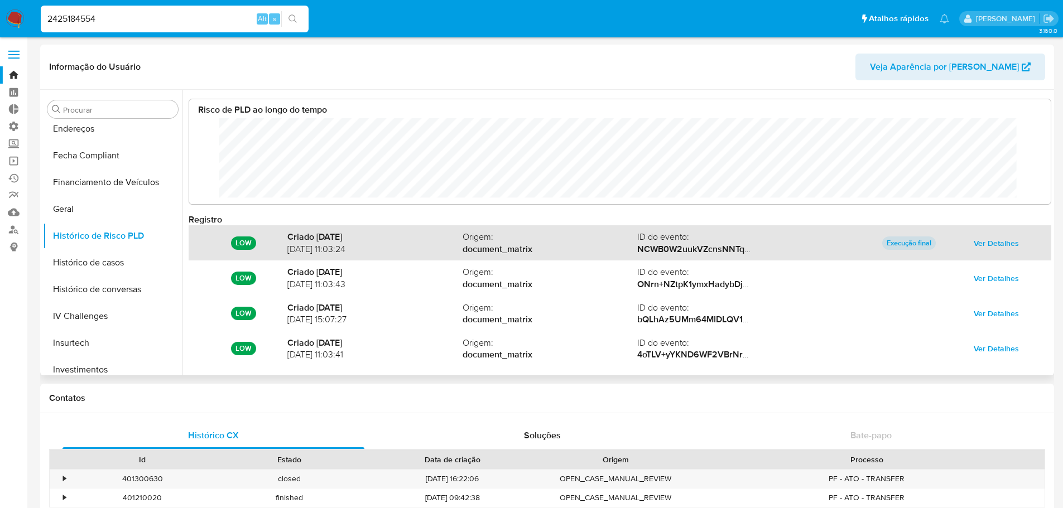
click at [1004, 239] on span "Ver Detalhes" at bounding box center [995, 243] width 45 height 16
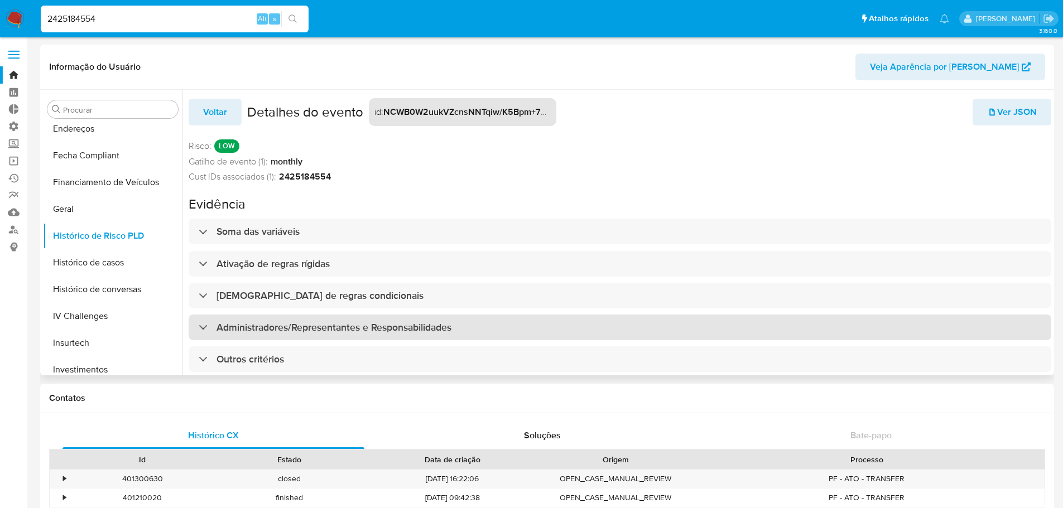
click at [223, 329] on h3 "Administradores/Representantes e Responsabilidades" at bounding box center [333, 327] width 235 height 12
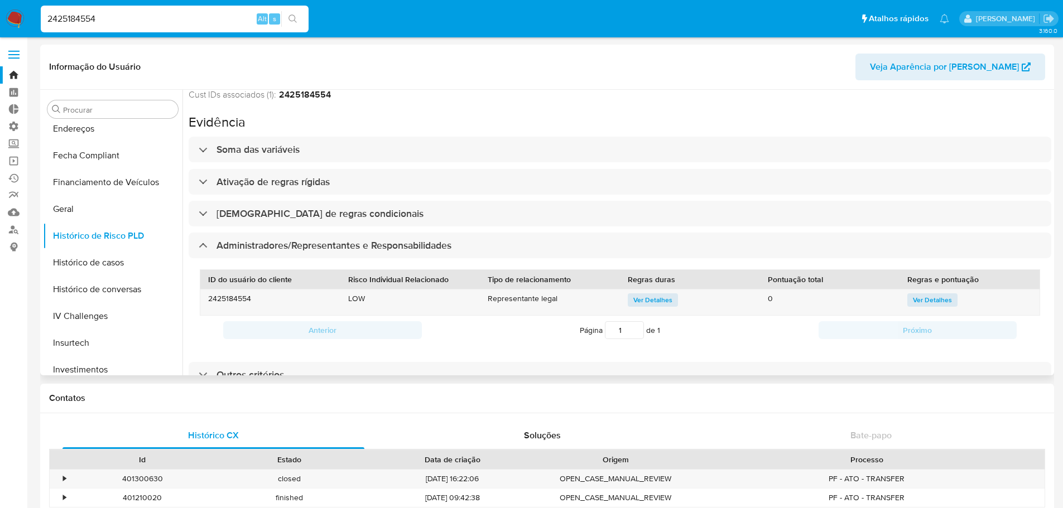
scroll to position [35, 0]
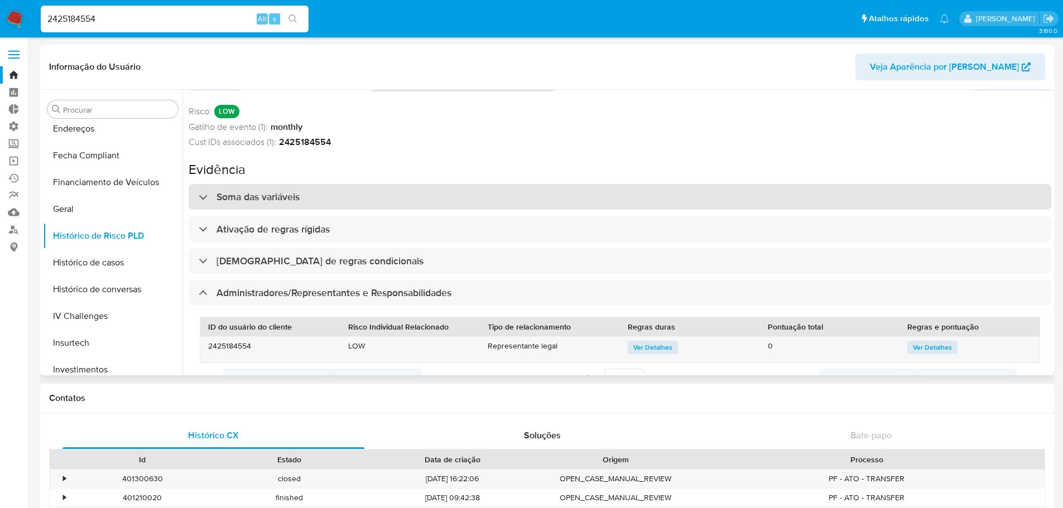
click at [276, 201] on h3 "Soma das variáveis" at bounding box center [257, 197] width 83 height 12
